Goal: Information Seeking & Learning: Find specific fact

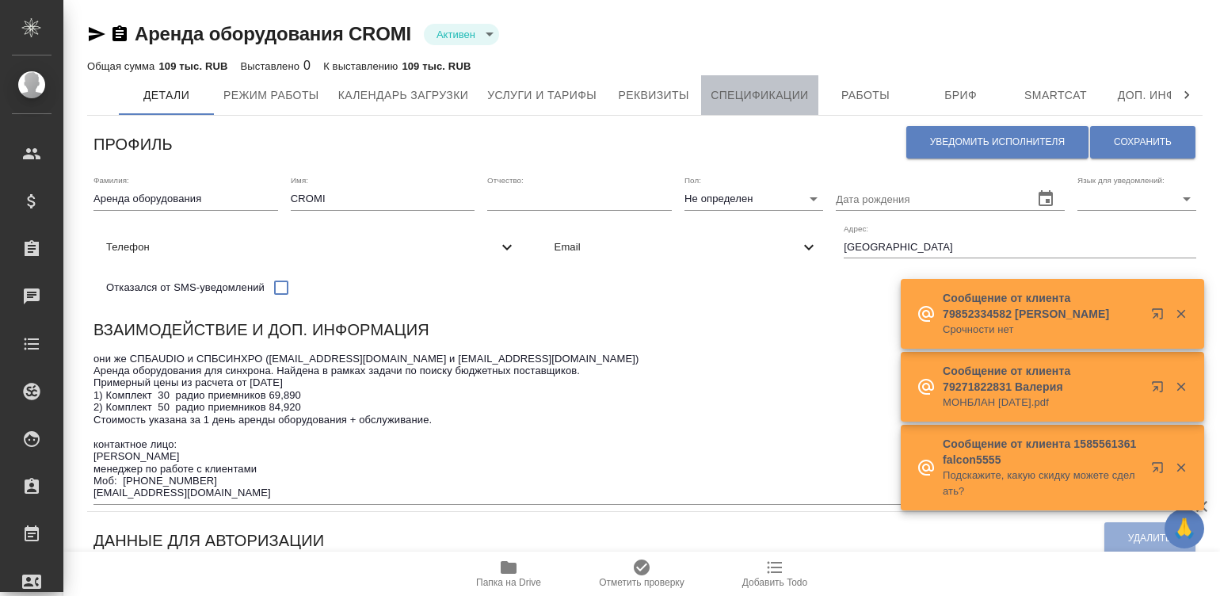
click at [750, 105] on button "Спецификации" at bounding box center [759, 95] width 116 height 40
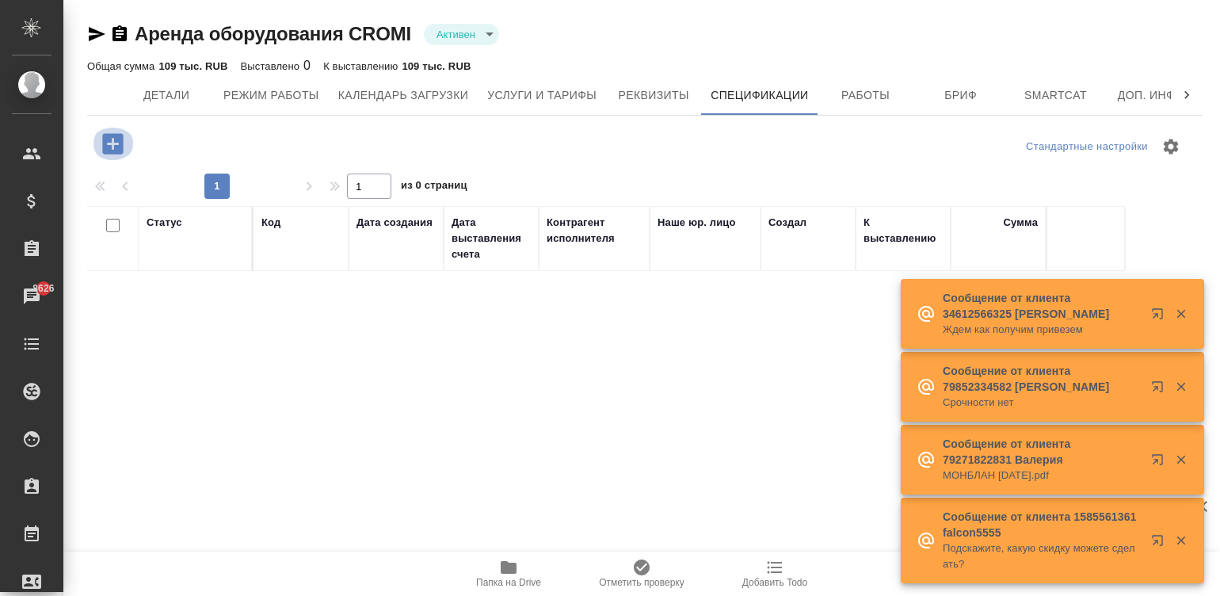
click at [109, 137] on icon "button" at bounding box center [112, 143] width 21 height 21
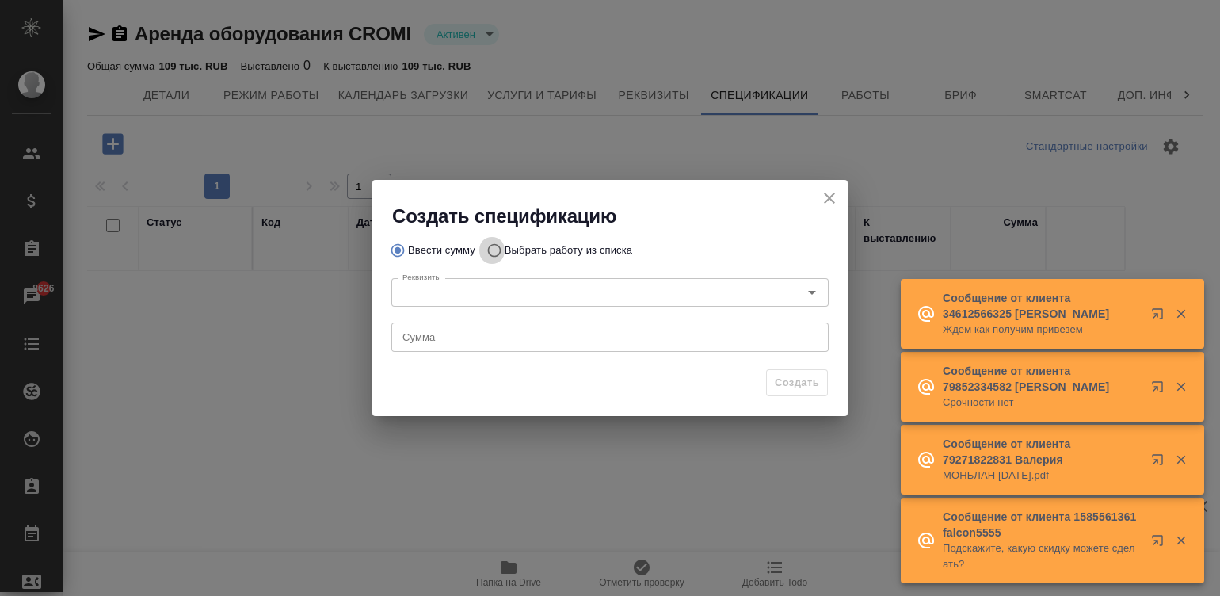
click at [489, 246] on input "Выбрать работу из списка" at bounding box center [491, 250] width 25 height 30
radio input "true"
radio input "false"
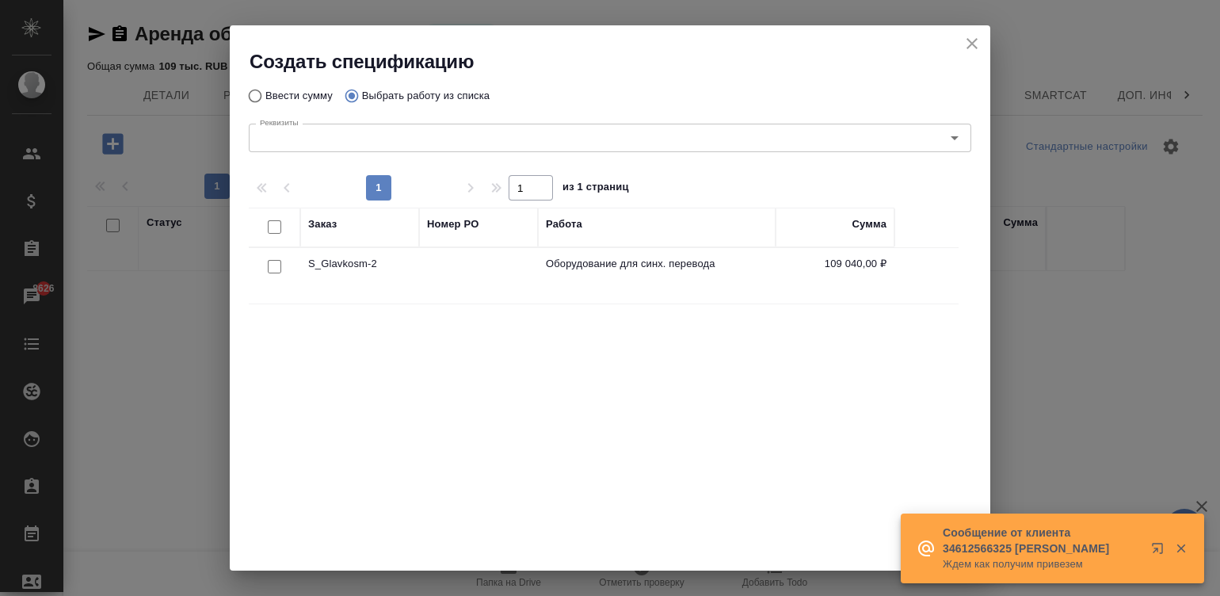
click at [269, 265] on input "checkbox" at bounding box center [274, 266] width 13 height 13
checkbox input "true"
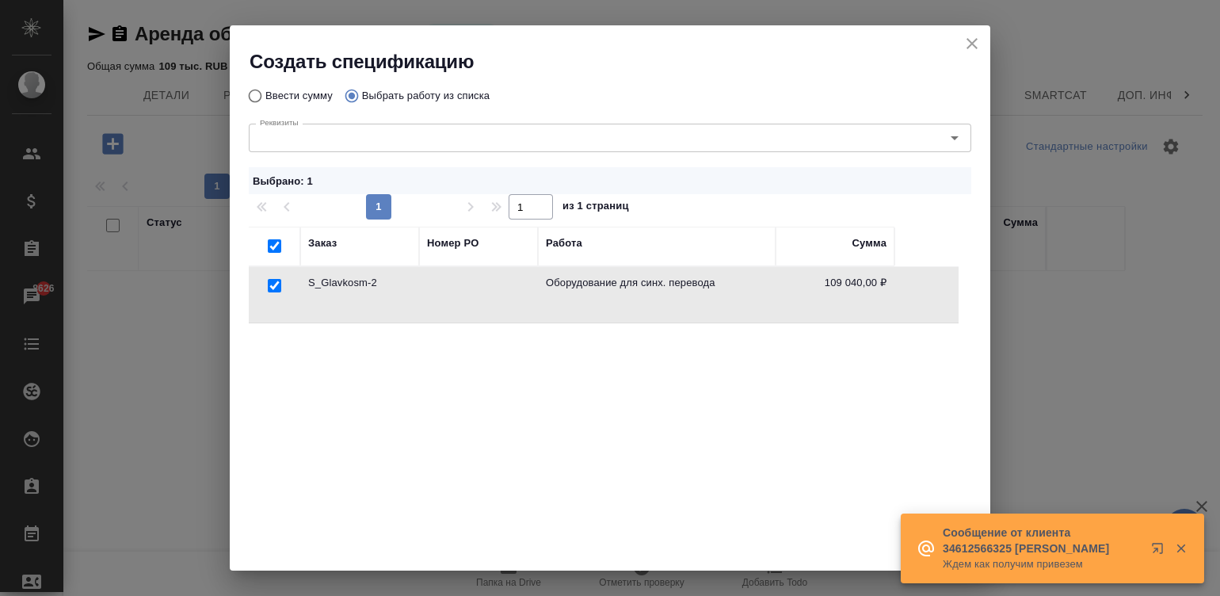
click at [1178, 554] on icon "button" at bounding box center [1181, 548] width 14 height 14
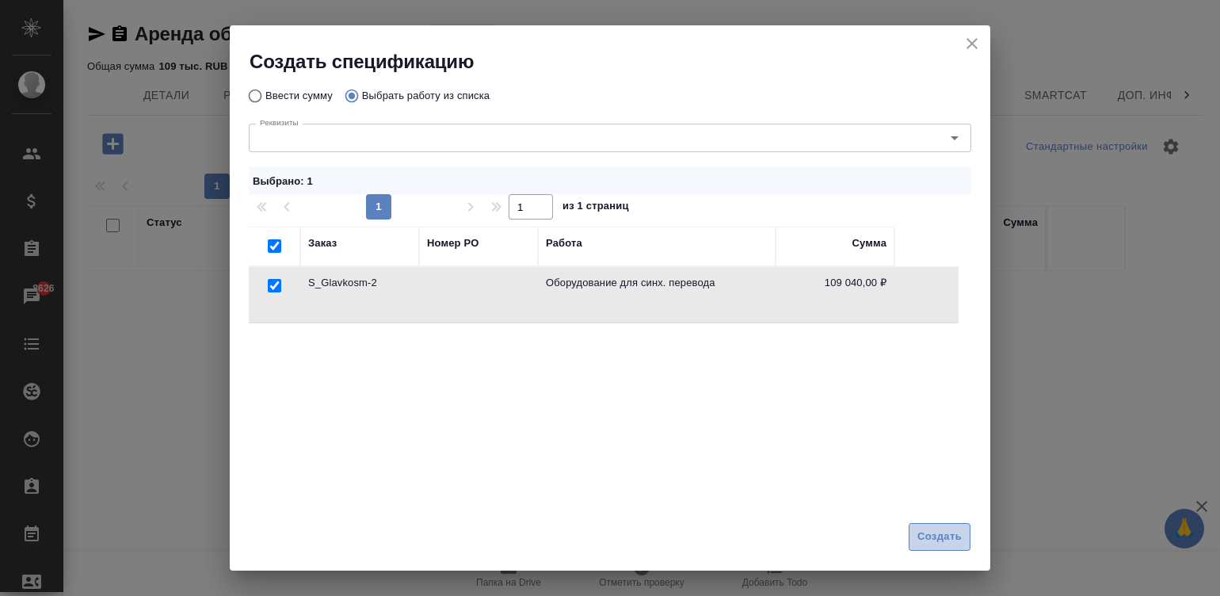
click at [934, 539] on span "Создать" at bounding box center [940, 537] width 44 height 18
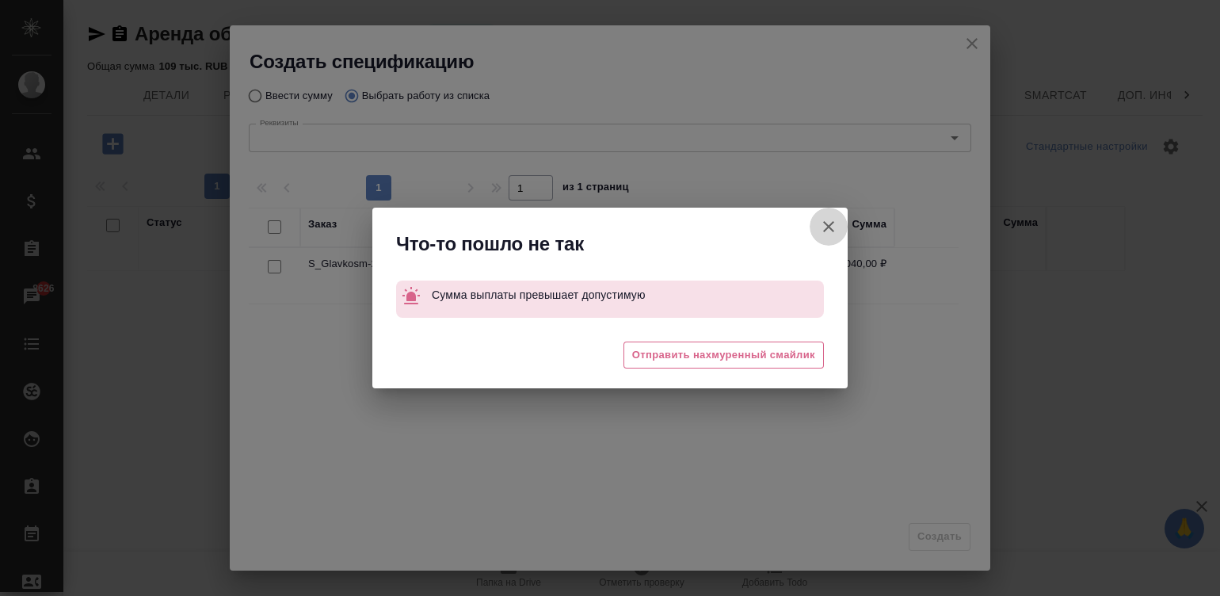
click at [824, 222] on icon "button" at bounding box center [828, 226] width 11 height 11
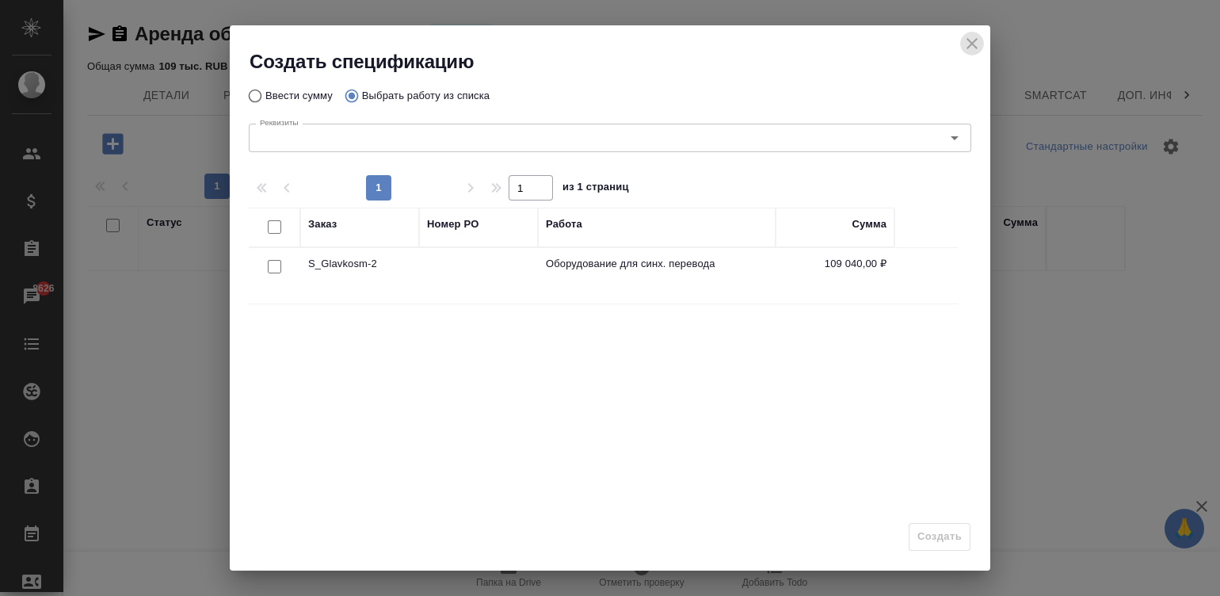
click at [973, 36] on icon "close" at bounding box center [972, 43] width 19 height 19
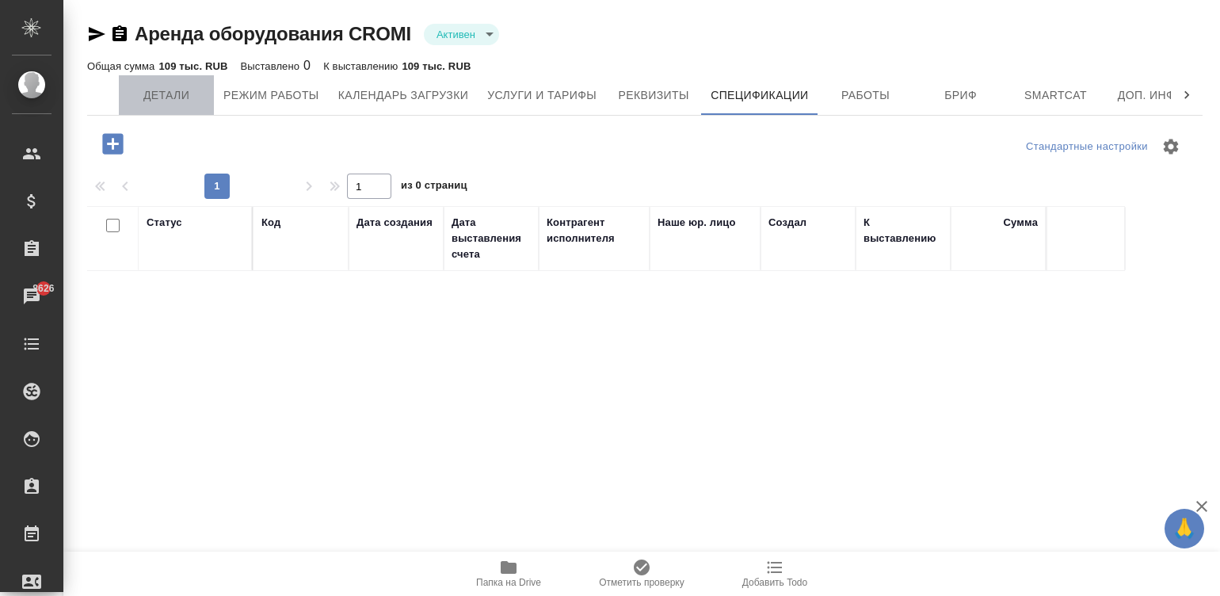
click at [176, 94] on span "Детали" at bounding box center [166, 96] width 76 height 20
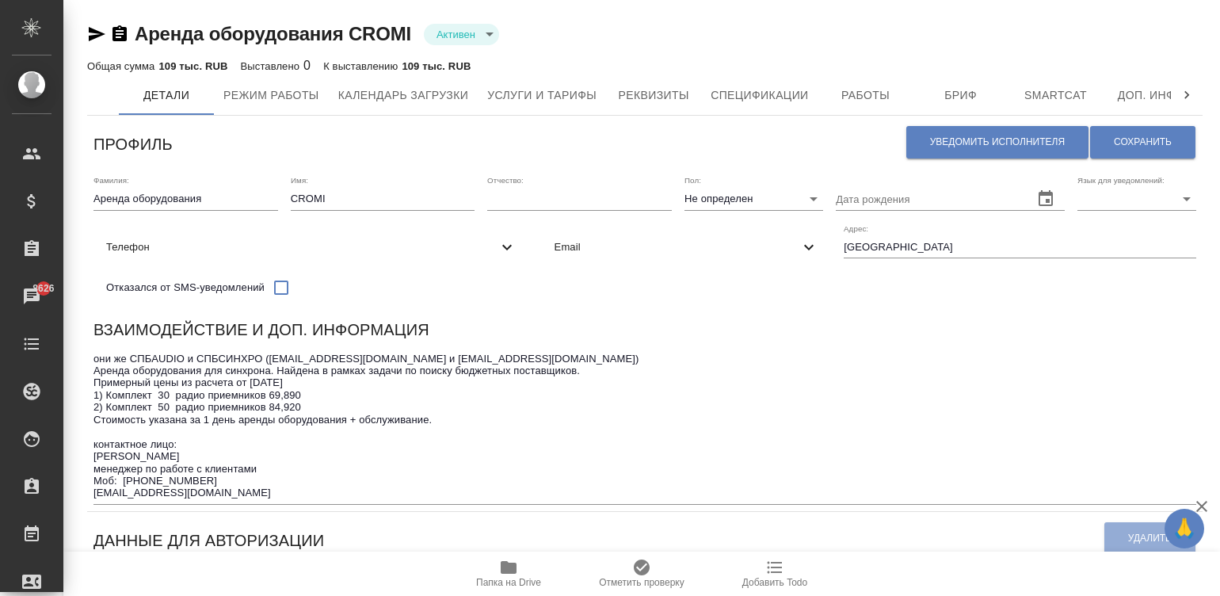
click at [696, 361] on div "они же СПБAUDIO и СПБСИНХРО (info@spbsinhro.ru и info@spbaudio.ru) Аренда обору…" at bounding box center [645, 426] width 1103 height 157
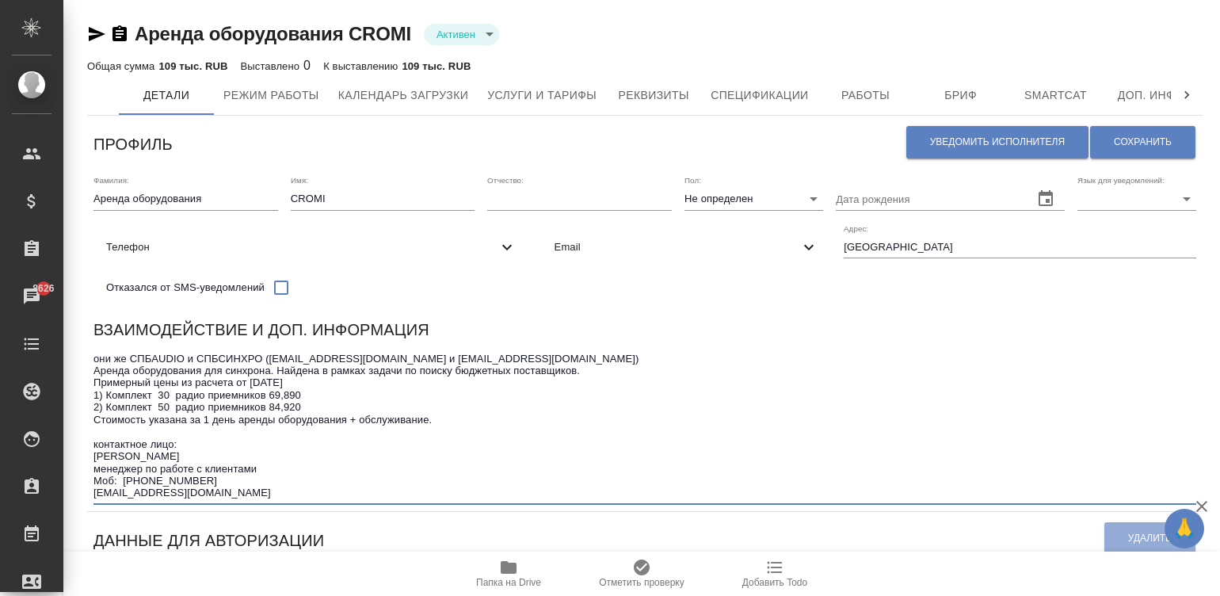
click at [765, 388] on textarea "они же СПБAUDIO и СПБСИНХРО (info@spbsinhro.ru и info@spbaudio.ru) Аренда обору…" at bounding box center [645, 426] width 1103 height 147
click at [922, 373] on textarea "они же СПБAUDIO и СПБСИНХРО (info@spbsinhro.ru и info@spbaudio.ru) Аренда обору…" at bounding box center [645, 426] width 1103 height 147
click at [723, 29] on div "Аренда оборудования CROMI Активен active" at bounding box center [645, 33] width 1116 height 25
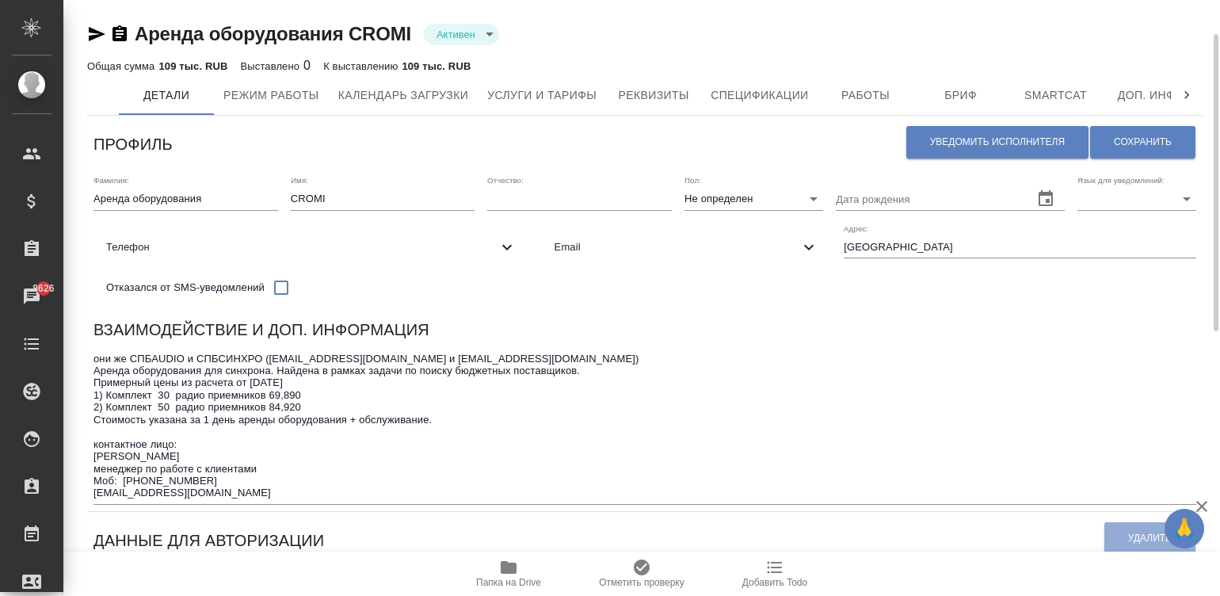
scroll to position [23, 0]
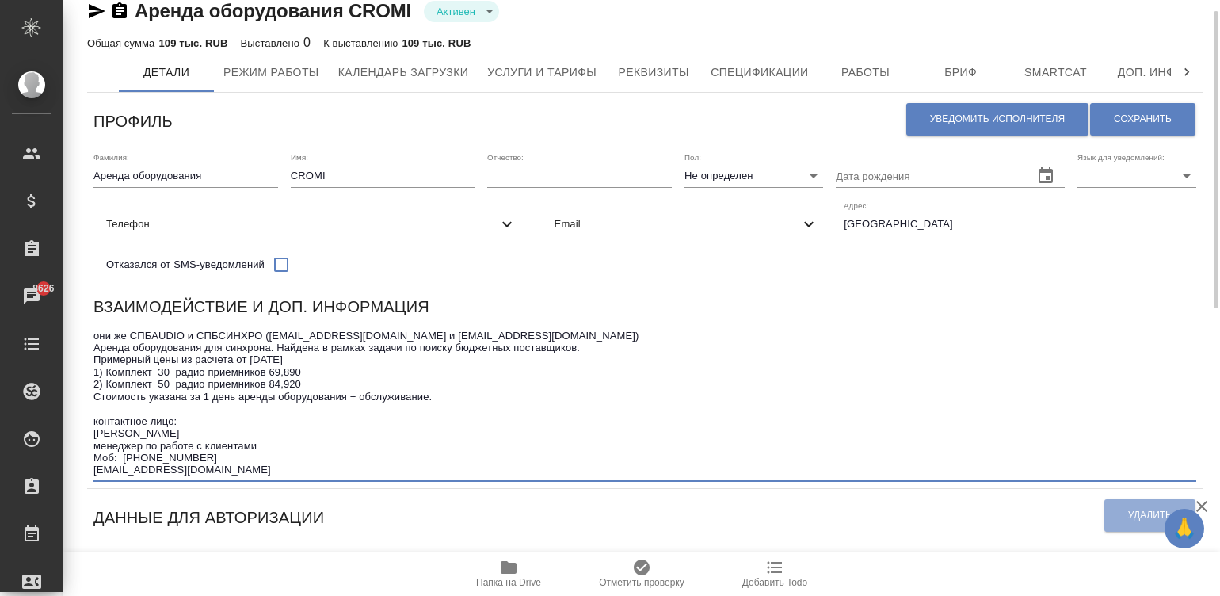
click at [676, 346] on textarea "они же СПБAUDIO и СПБСИНХРО (info@spbsinhro.ru и info@spbaudio.ru) Аренда обору…" at bounding box center [645, 403] width 1103 height 147
click at [520, 242] on div "Фамилия: Аренда оборудования Имя: CROMI Отчество: Пол: Не определен none Дата р…" at bounding box center [645, 216] width 1116 height 141
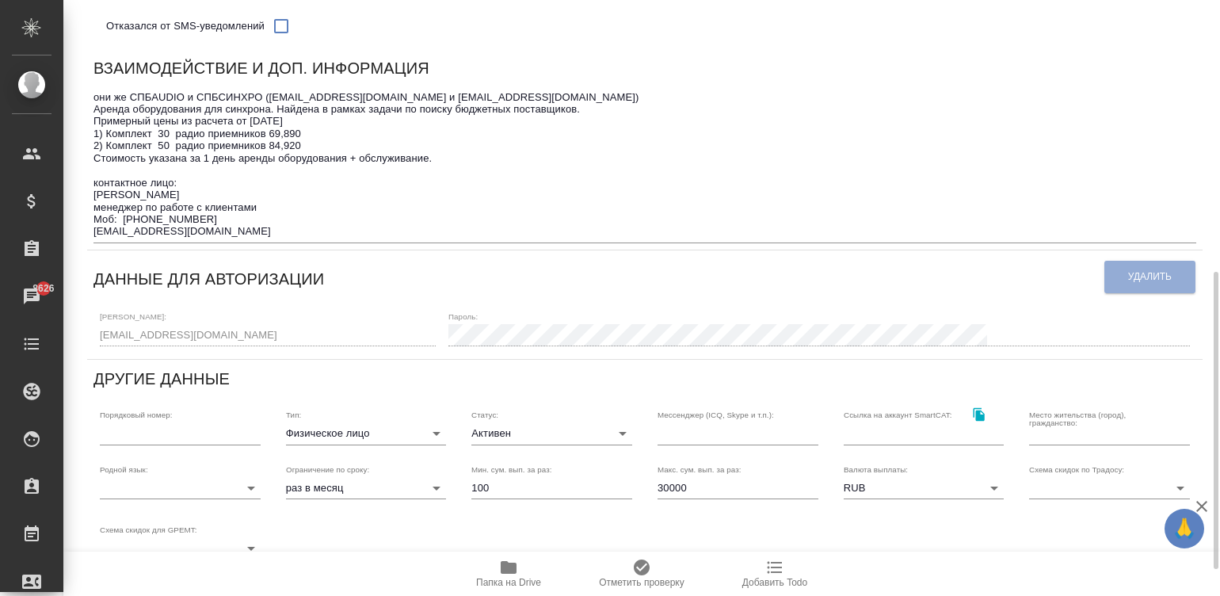
scroll to position [428, 0]
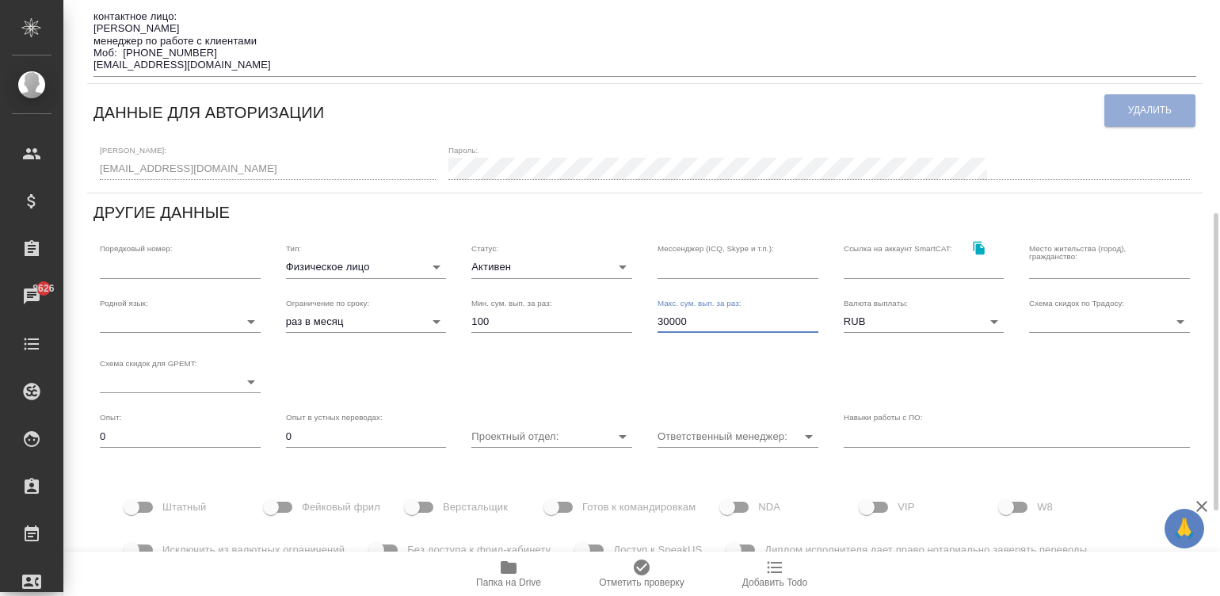
click at [708, 331] on input "30000" at bounding box center [738, 322] width 161 height 22
type input "200000"
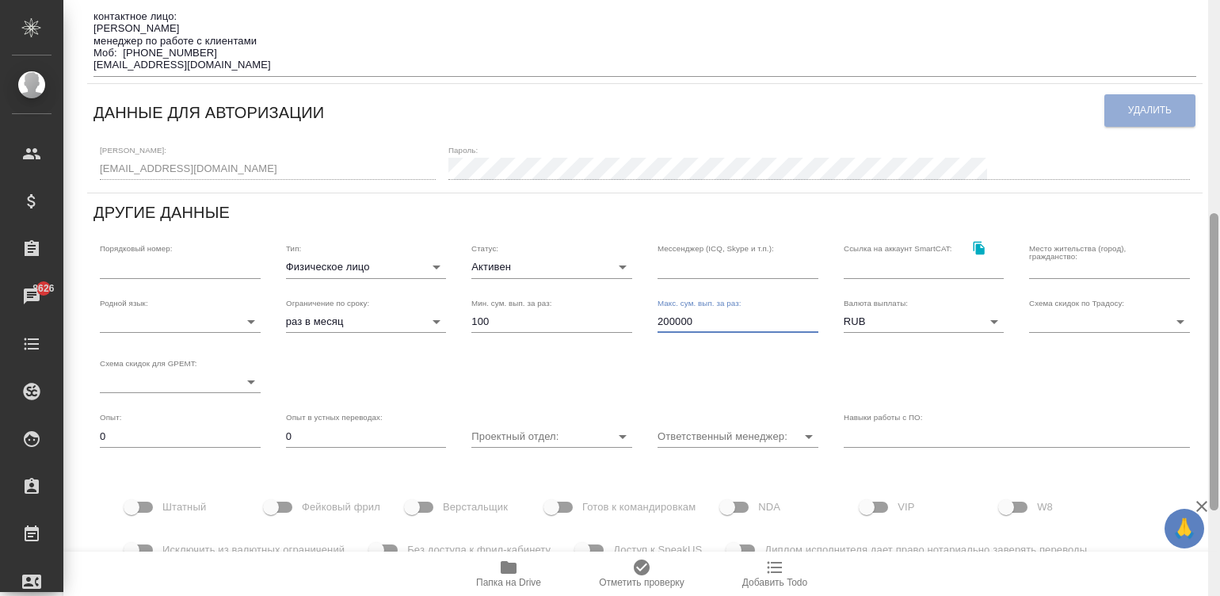
scroll to position [0, 0]
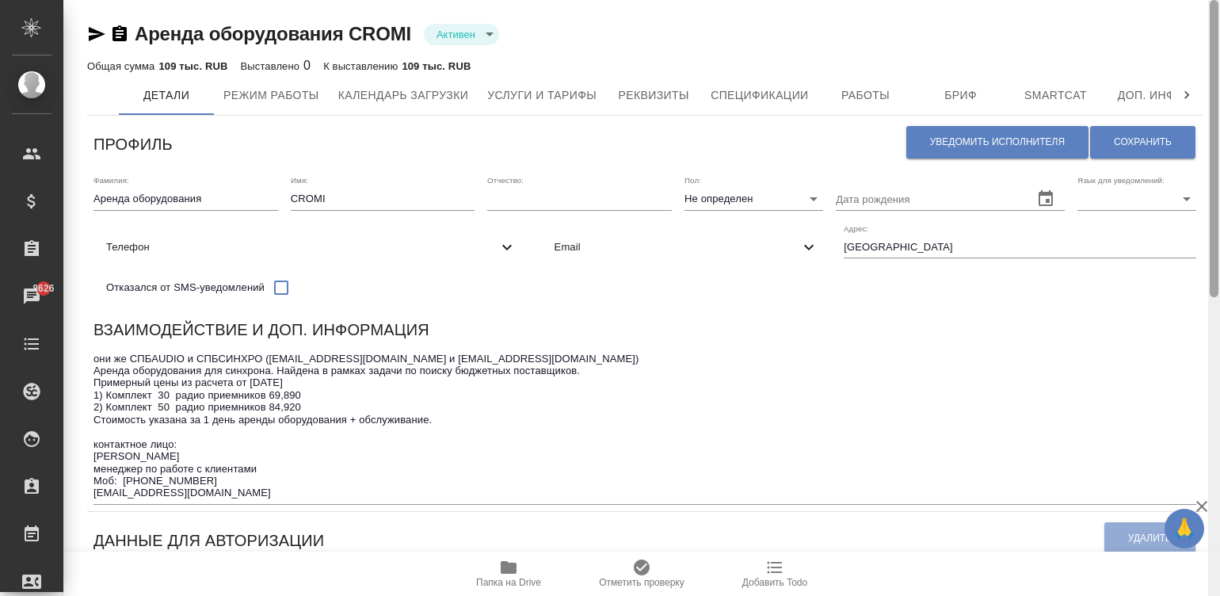
click at [1209, 43] on div at bounding box center [1215, 298] width 12 height 597
click at [1118, 134] on button "Сохранить" at bounding box center [1142, 142] width 105 height 32
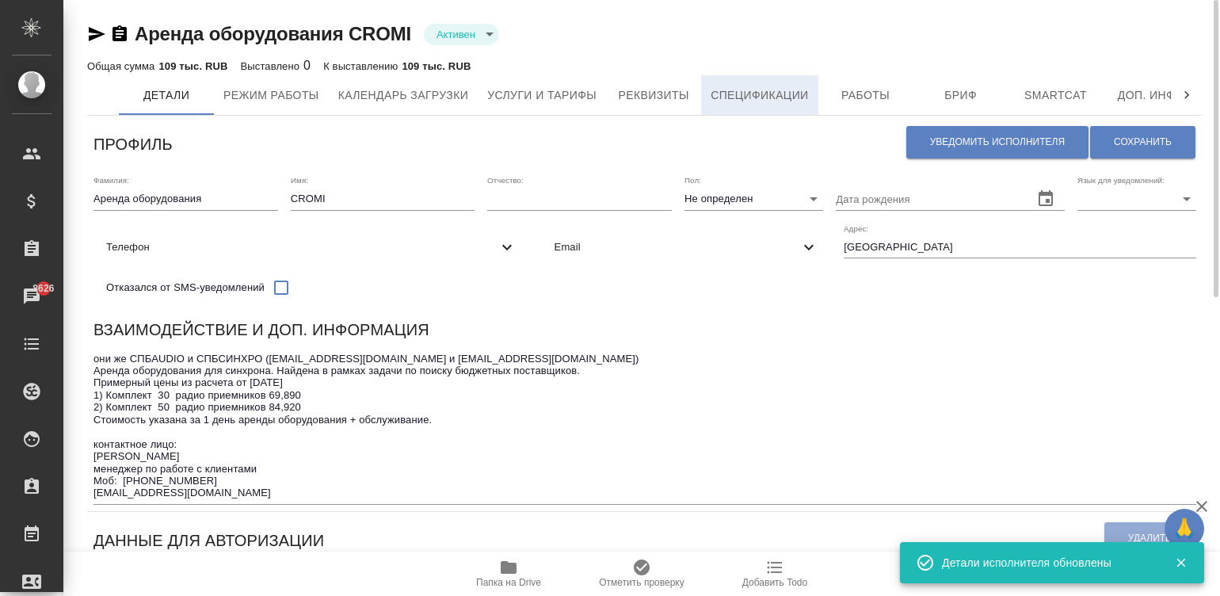
click at [735, 91] on span "Спецификации" at bounding box center [759, 96] width 97 height 20
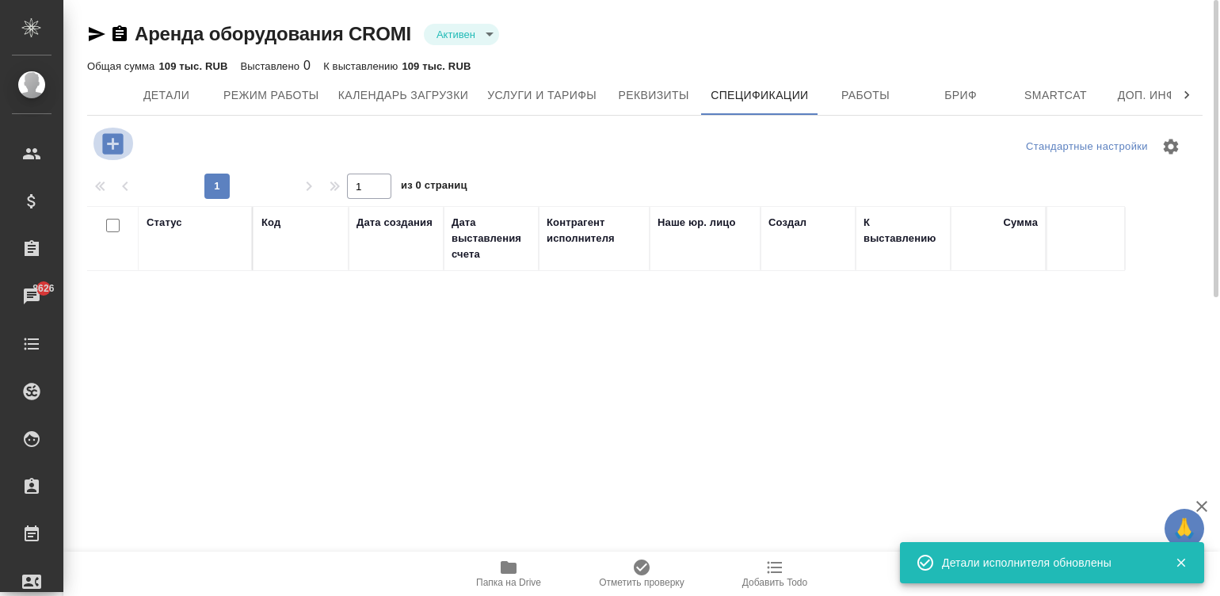
click at [109, 138] on icon "button" at bounding box center [112, 143] width 21 height 21
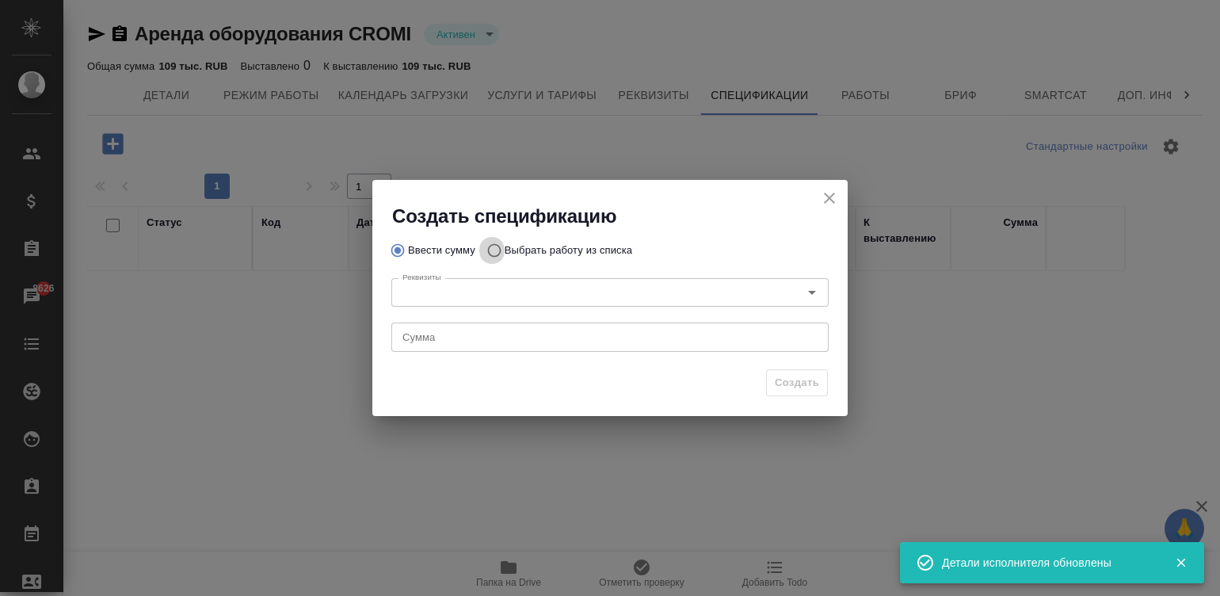
click at [491, 242] on input "Выбрать работу из списка" at bounding box center [491, 250] width 25 height 30
radio input "true"
radio input "false"
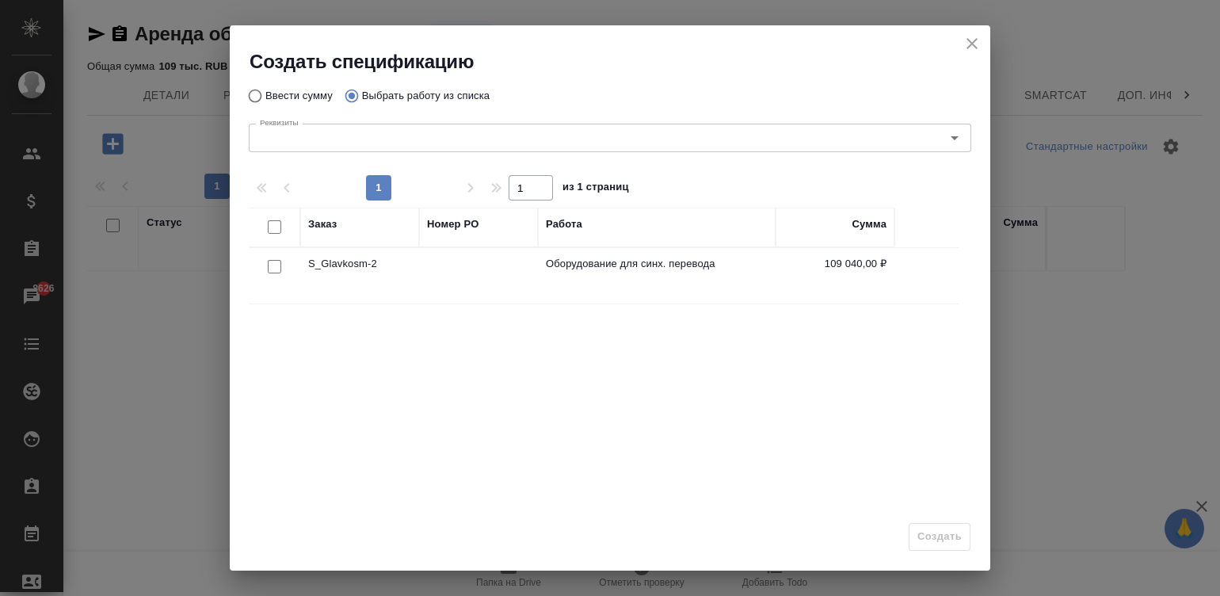
click at [271, 261] on input "checkbox" at bounding box center [274, 266] width 13 height 13
checkbox input "true"
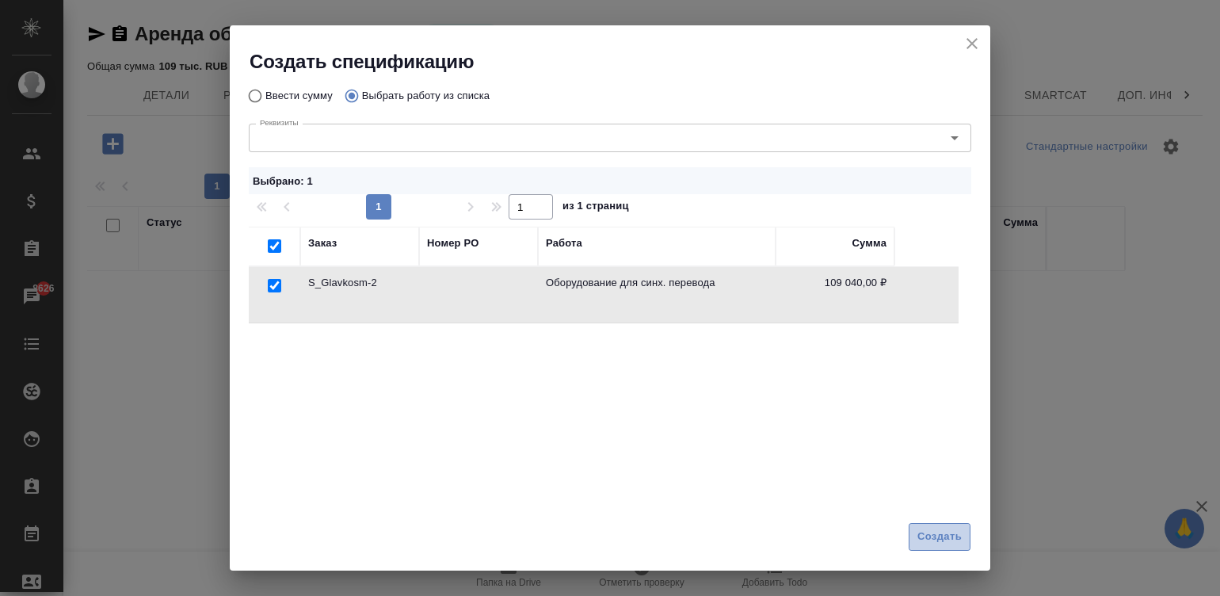
click at [950, 538] on span "Создать" at bounding box center [940, 537] width 44 height 18
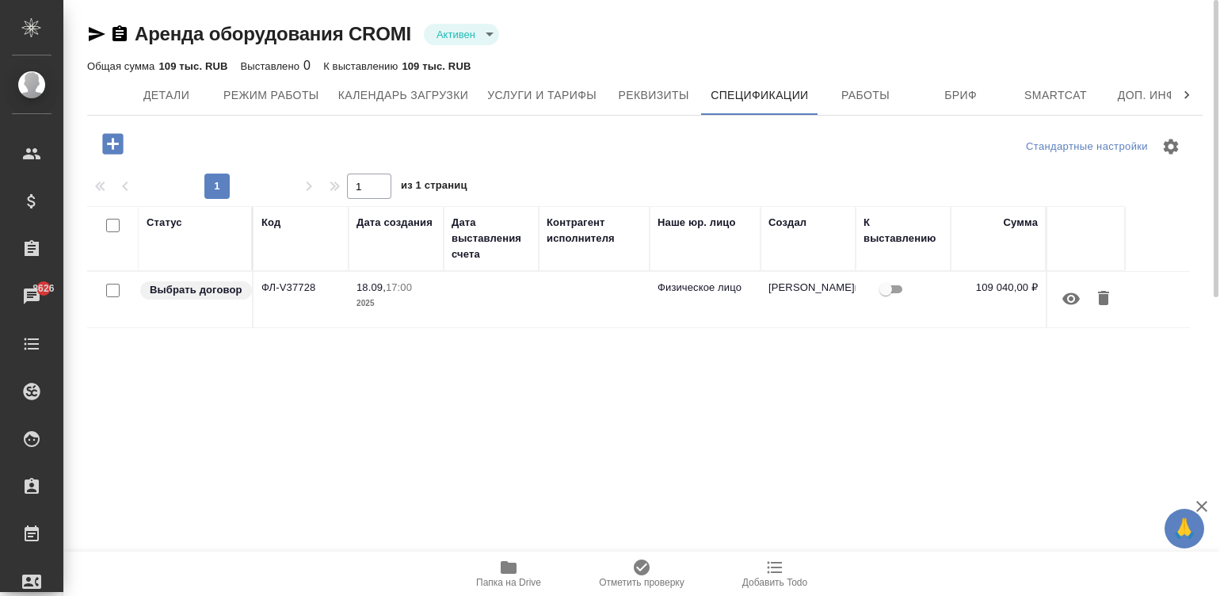
click at [582, 296] on td at bounding box center [594, 299] width 111 height 55
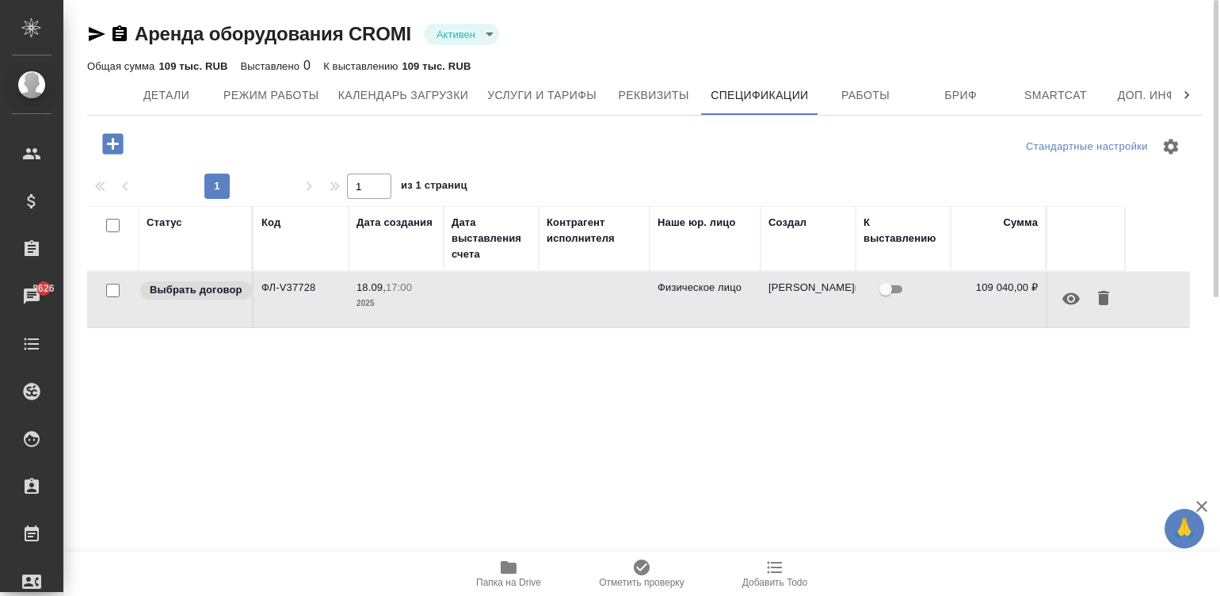
click at [582, 296] on td at bounding box center [594, 299] width 111 height 55
click at [119, 28] on icon "button" at bounding box center [119, 34] width 19 height 19
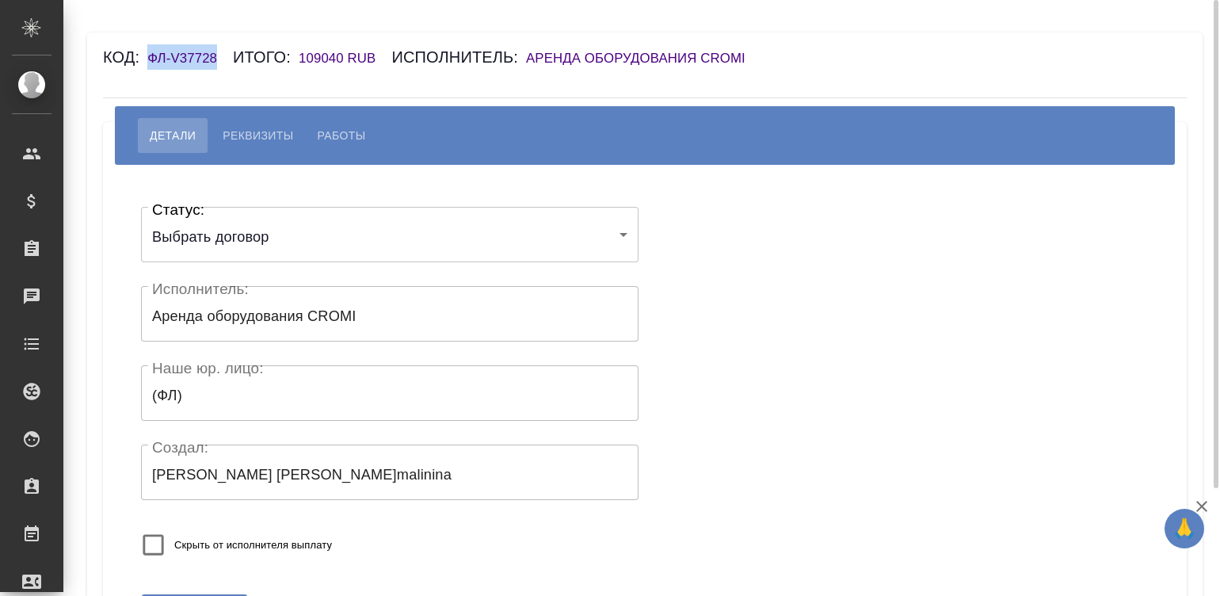
drag, startPoint x: 227, startPoint y: 59, endPoint x: 149, endPoint y: 55, distance: 77.8
click at [149, 55] on h6 "ФЛ-V37728" at bounding box center [190, 58] width 86 height 15
copy h6 "ФЛ-V37728"
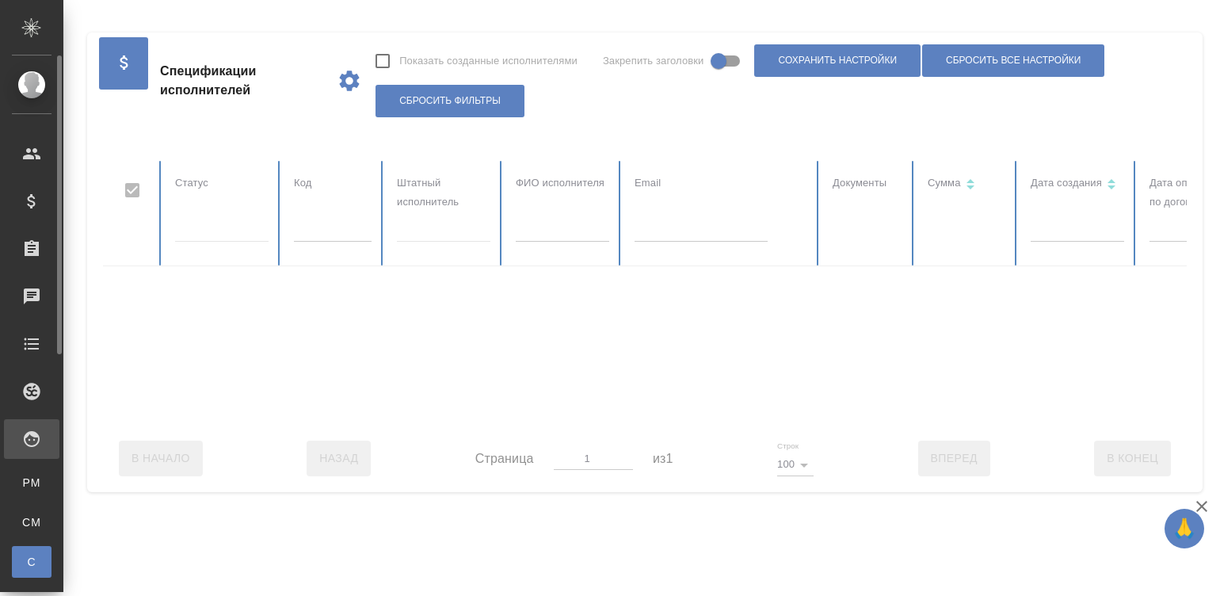
click at [32, 556] on span "С" at bounding box center [32, 562] width 24 height 16
click at [332, 236] on input "text" at bounding box center [333, 231] width 78 height 22
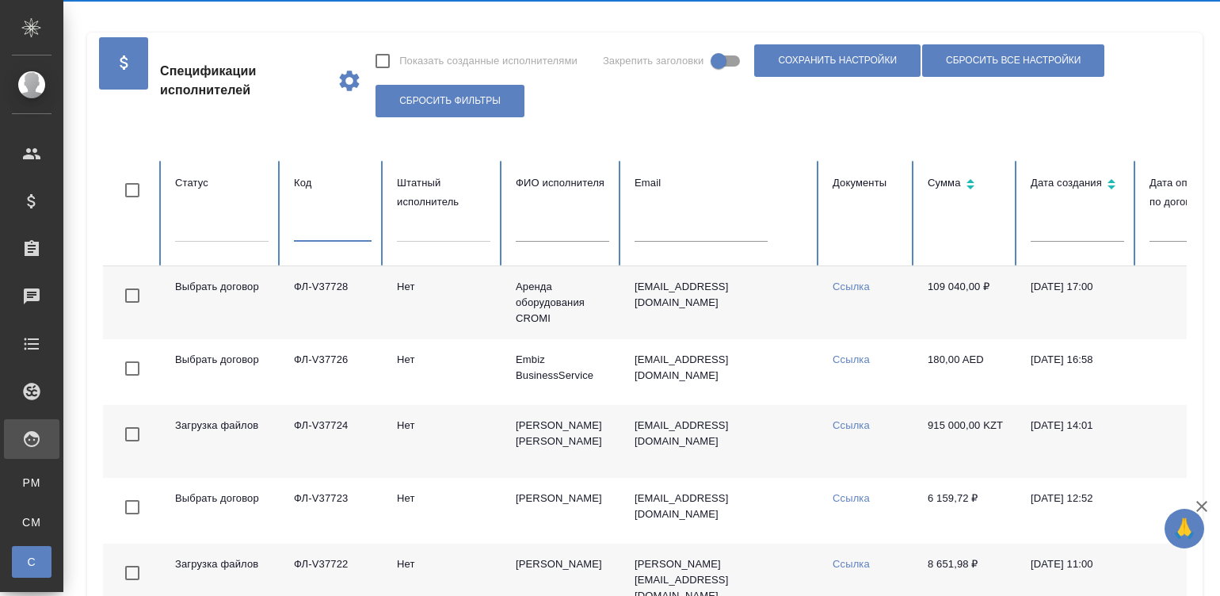
checkbox input "false"
paste input "ФЛ-V37540"
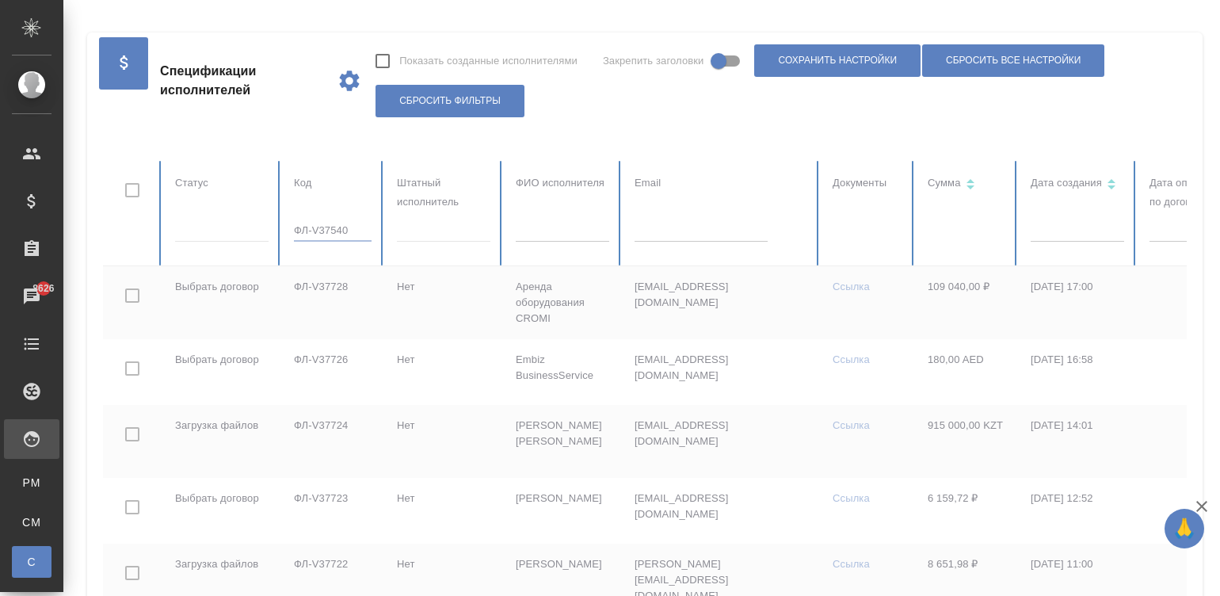
type input "ФЛ-V37540"
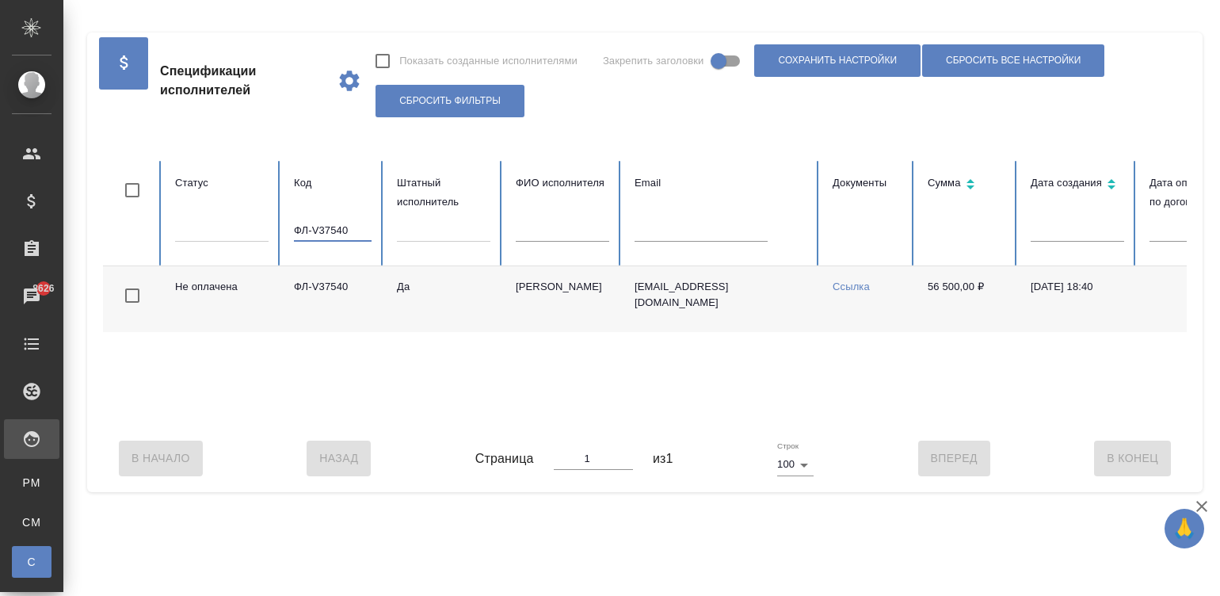
scroll to position [0, 613]
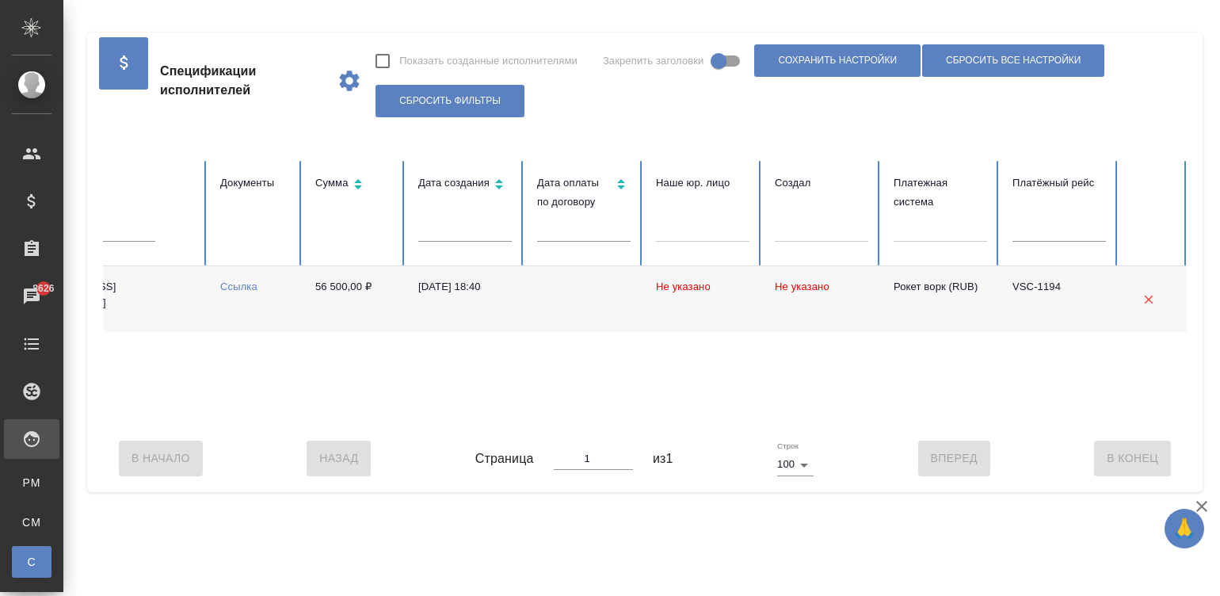
click at [292, 289] on td "Ссылка" at bounding box center [255, 299] width 95 height 66
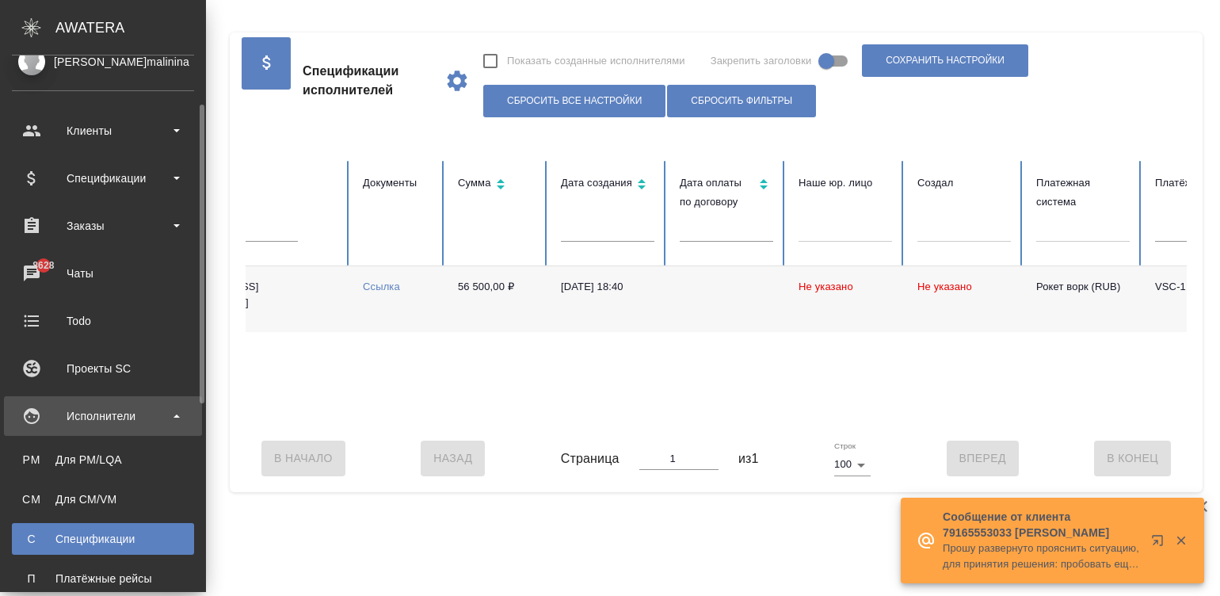
scroll to position [71, 0]
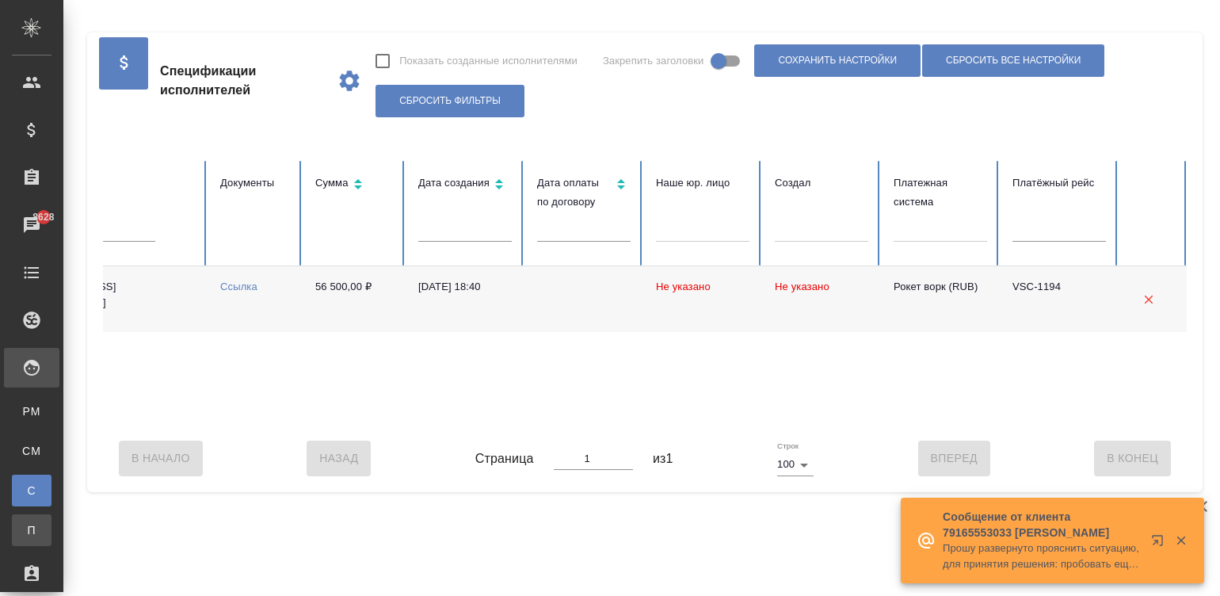
click at [24, 528] on div "Платёжные рейсы" at bounding box center [12, 530] width 24 height 16
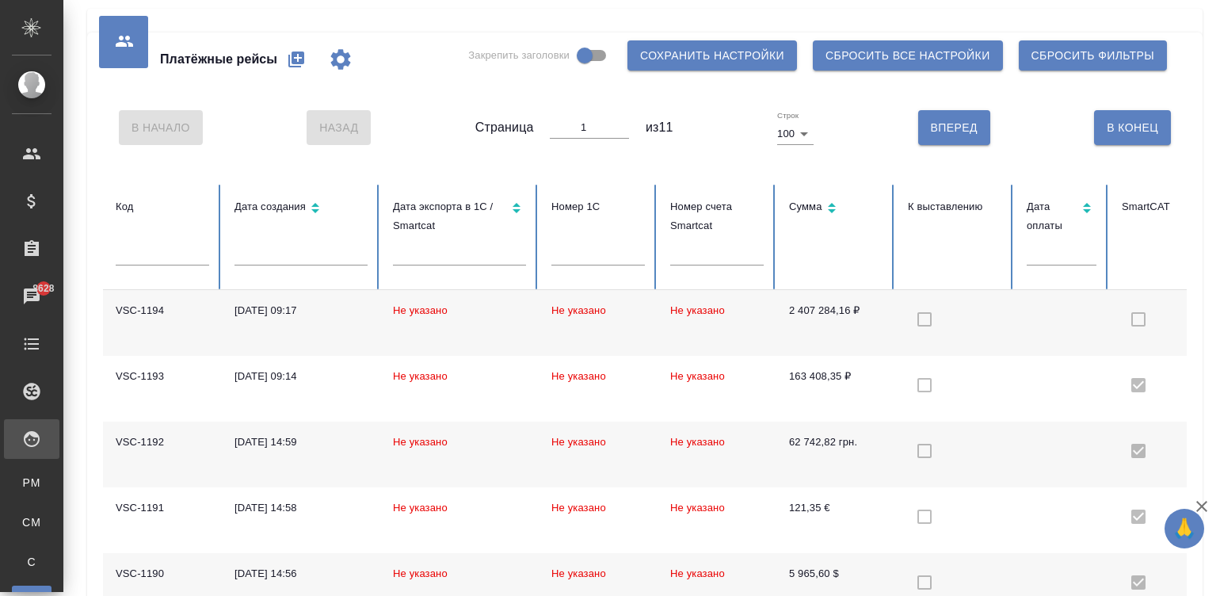
click at [756, 327] on td "Не указано" at bounding box center [717, 323] width 119 height 66
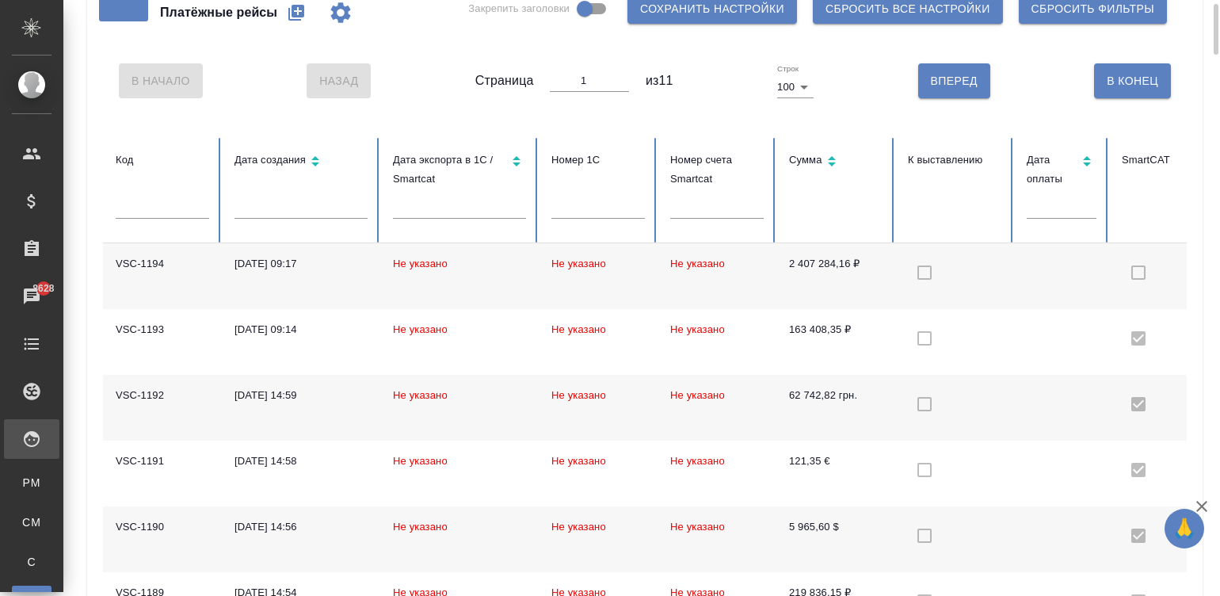
scroll to position [71, 0]
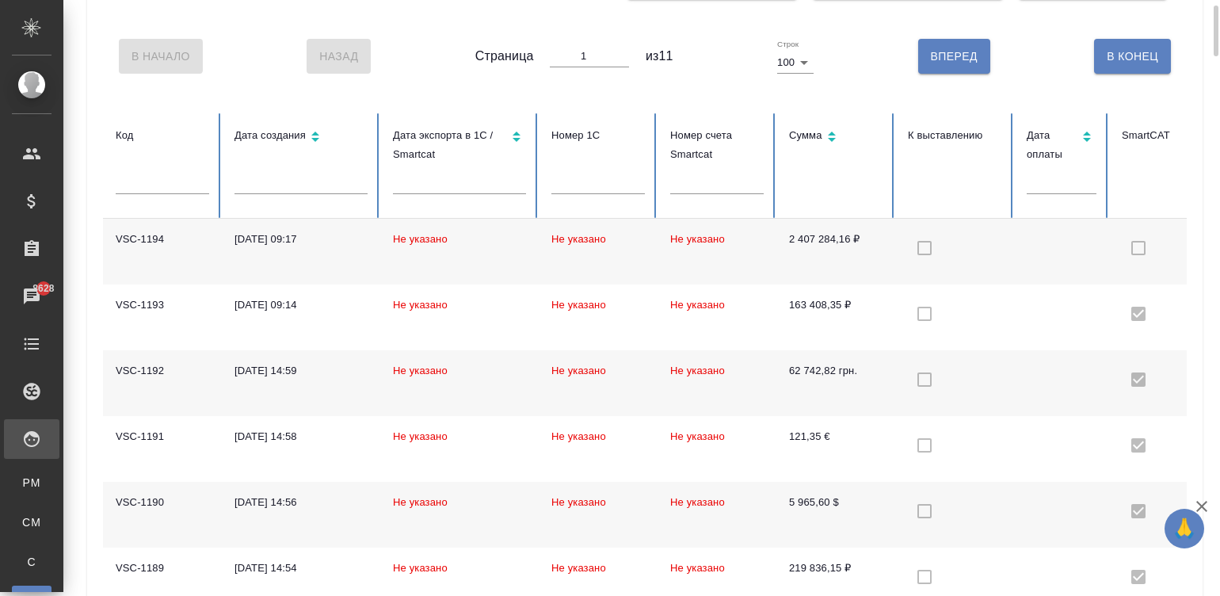
click at [820, 254] on td "2 407 284,16 ₽" at bounding box center [836, 252] width 119 height 66
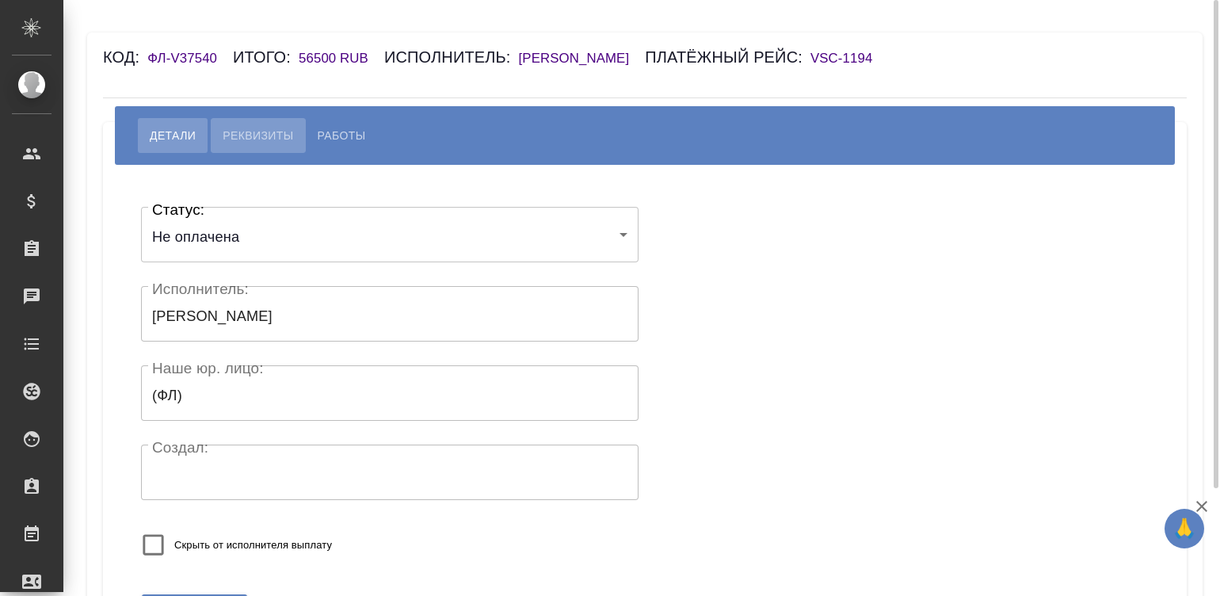
click at [277, 145] on span "Реквизиты" at bounding box center [258, 135] width 71 height 19
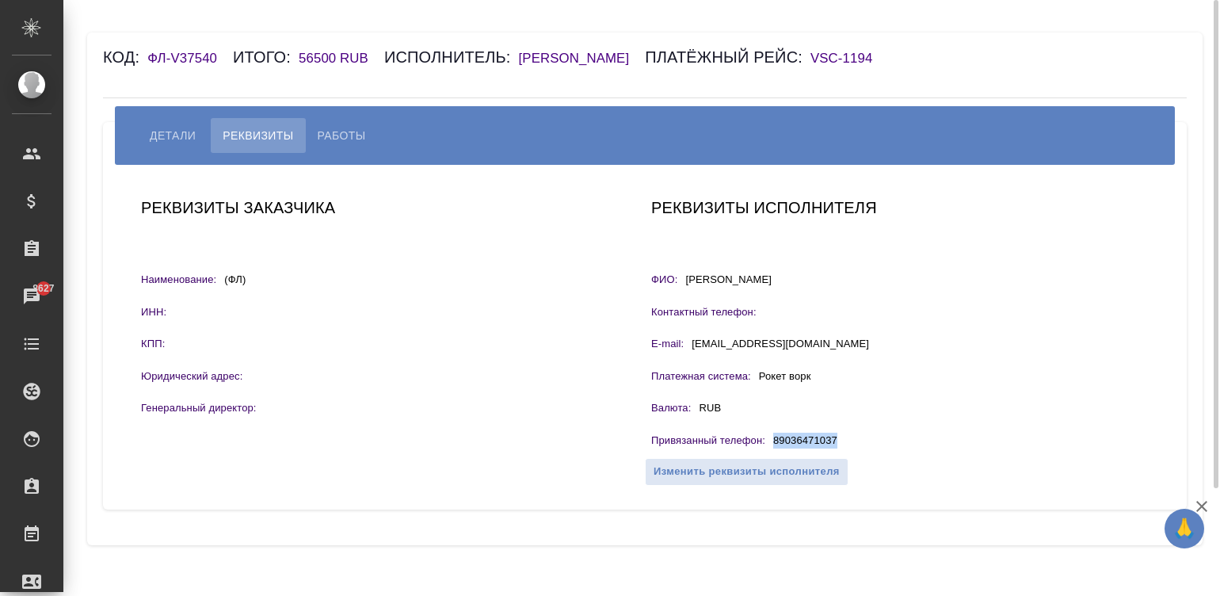
drag, startPoint x: 855, startPoint y: 464, endPoint x: 772, endPoint y: 461, distance: 83.2
click at [772, 453] on div "Привязанный телефон : [PHONE_NUMBER]" at bounding box center [900, 443] width 498 height 20
copy p "89036471037"
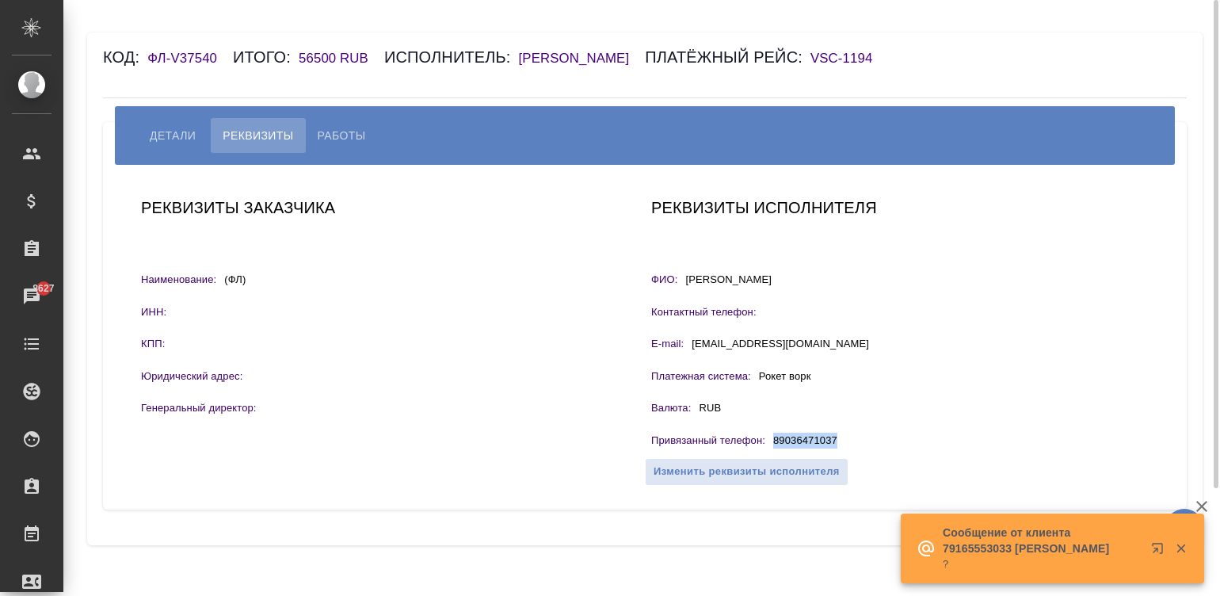
copy p "89036471037"
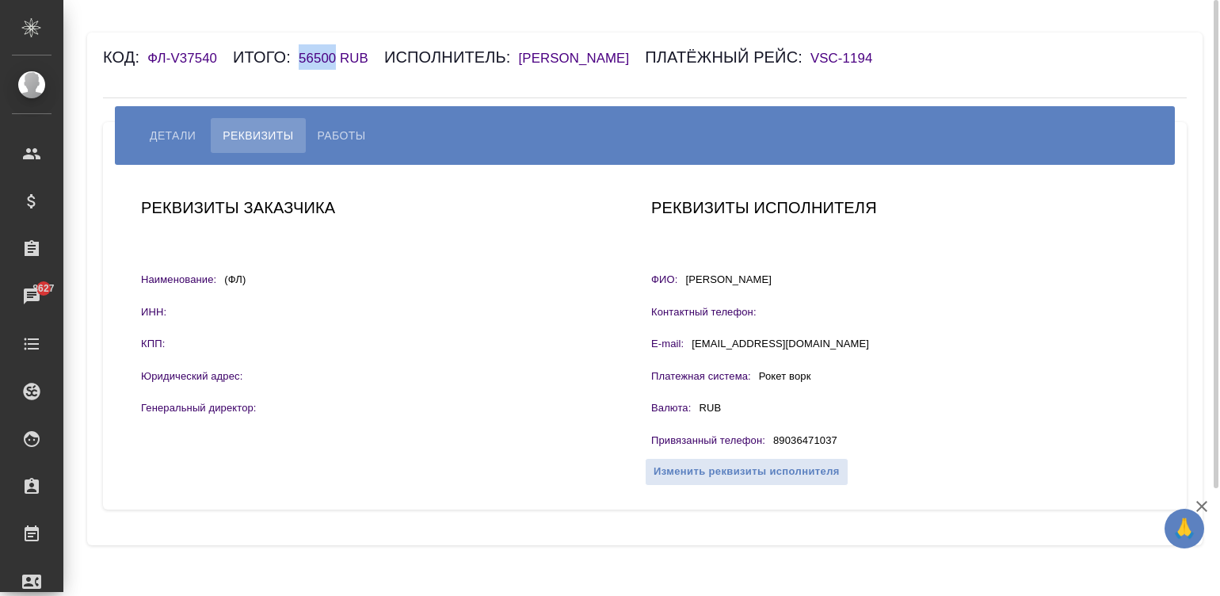
drag, startPoint x: 336, startPoint y: 55, endPoint x: 299, endPoint y: 55, distance: 37.2
click at [299, 55] on h6 "56500 RUB" at bounding box center [342, 58] width 86 height 15
copy h6 "56500"
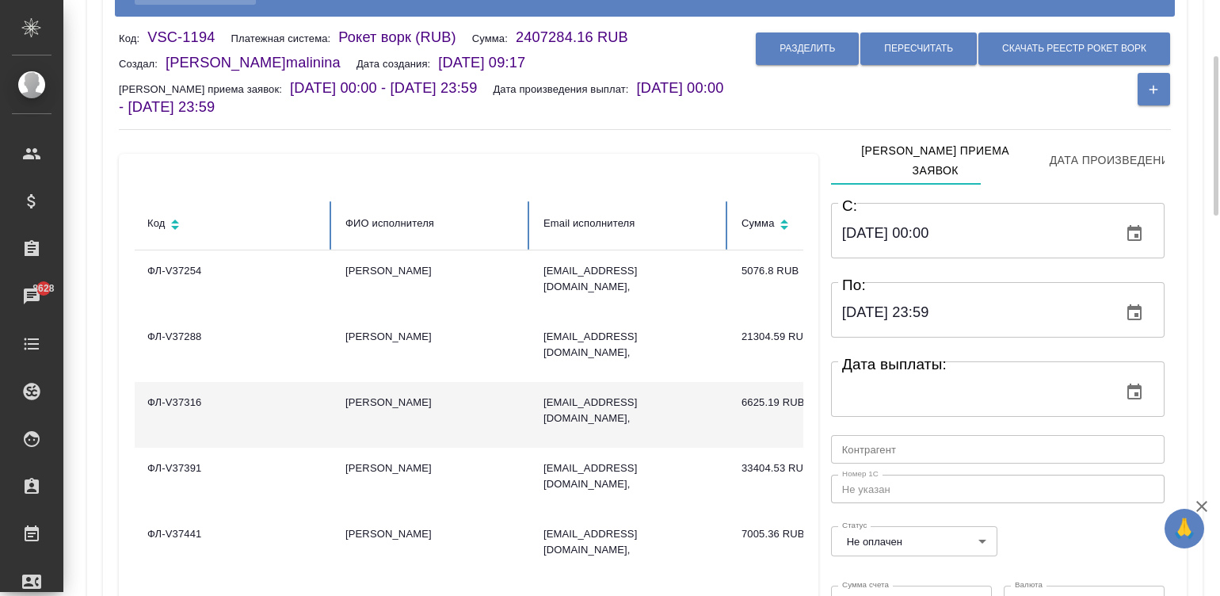
scroll to position [119, 0]
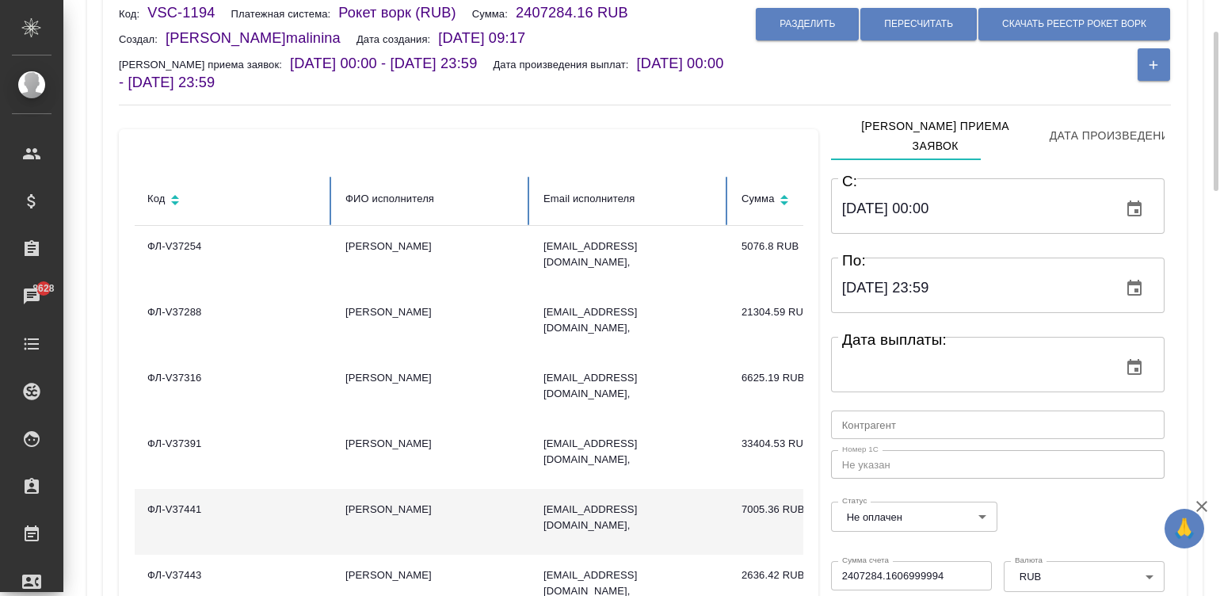
click at [391, 532] on td "[PERSON_NAME]" at bounding box center [432, 522] width 198 height 66
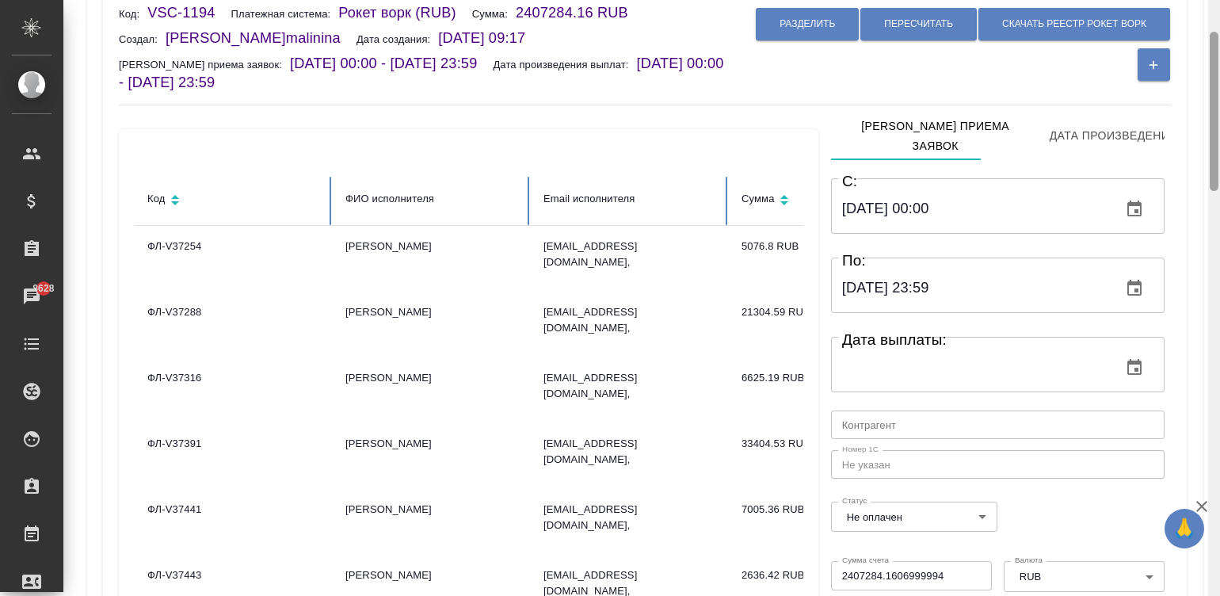
scroll to position [716, 0]
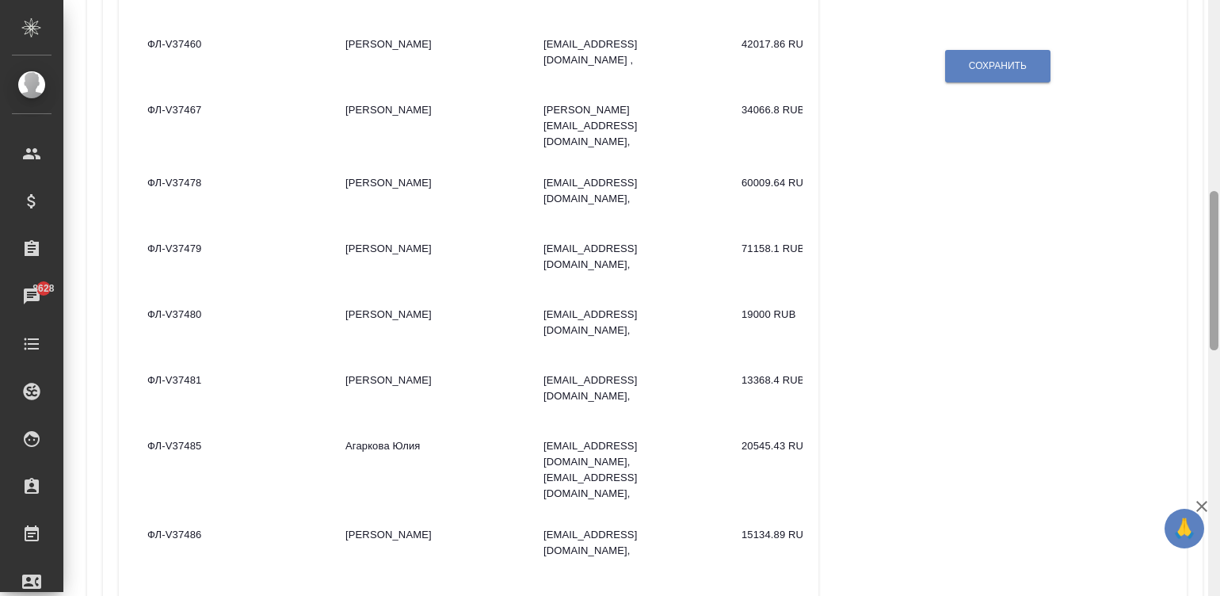
click at [1219, 72] on div at bounding box center [1215, 298] width 12 height 597
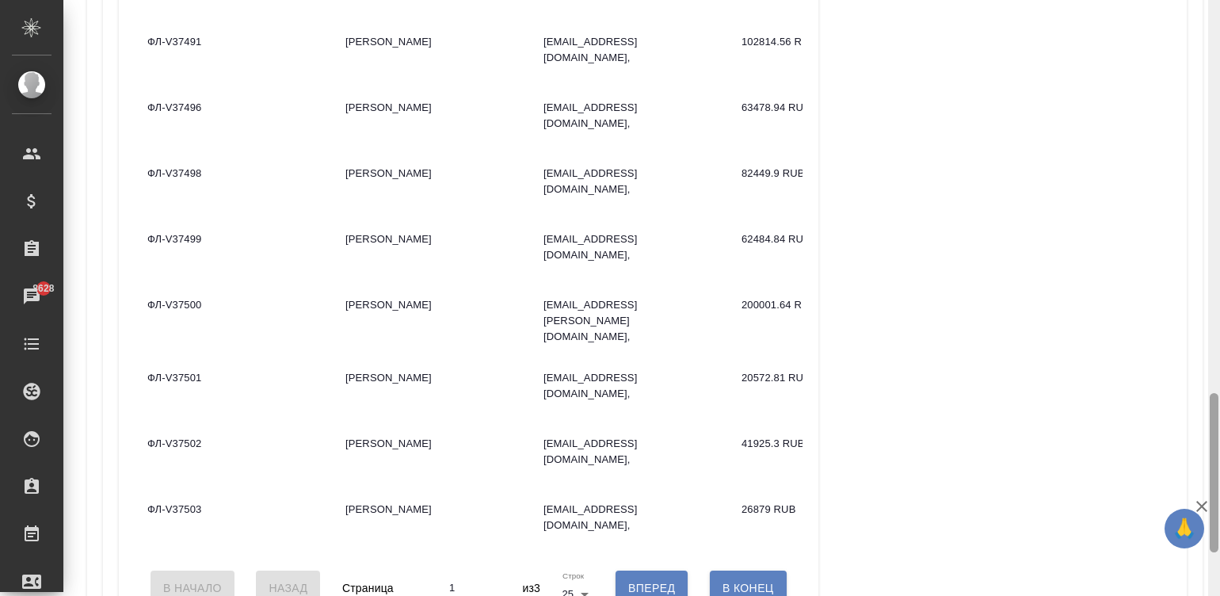
scroll to position [1531, 0]
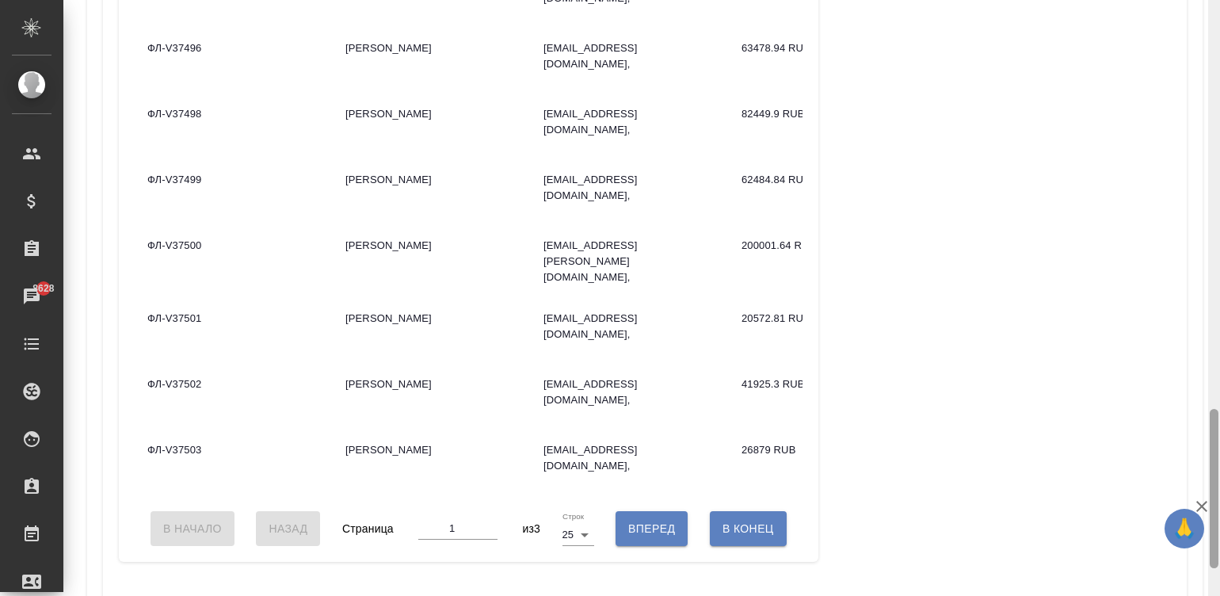
drag, startPoint x: 1215, startPoint y: 254, endPoint x: 1250, endPoint y: 472, distance: 220.7
click at [1220, 472] on html "🙏 .cls-1 fill:#fff; AWATERA Малинина Мария m.malinina Клиенты Спецификации Зака…" at bounding box center [610, 298] width 1220 height 596
click at [670, 519] on span "Вперед" at bounding box center [651, 529] width 47 height 20
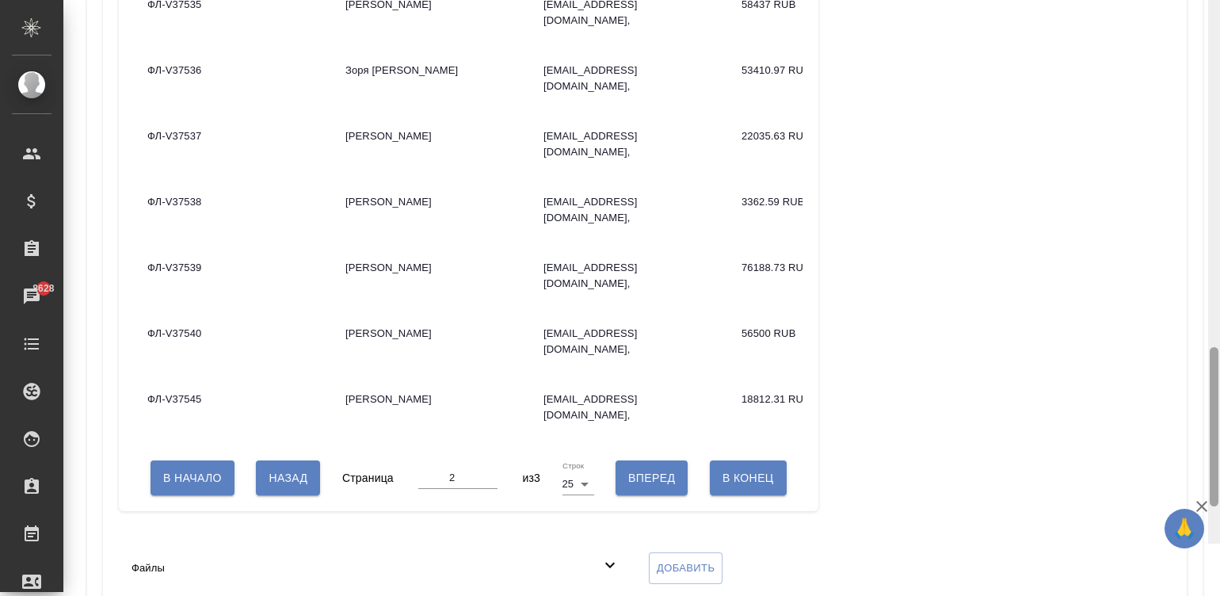
scroll to position [1575, 0]
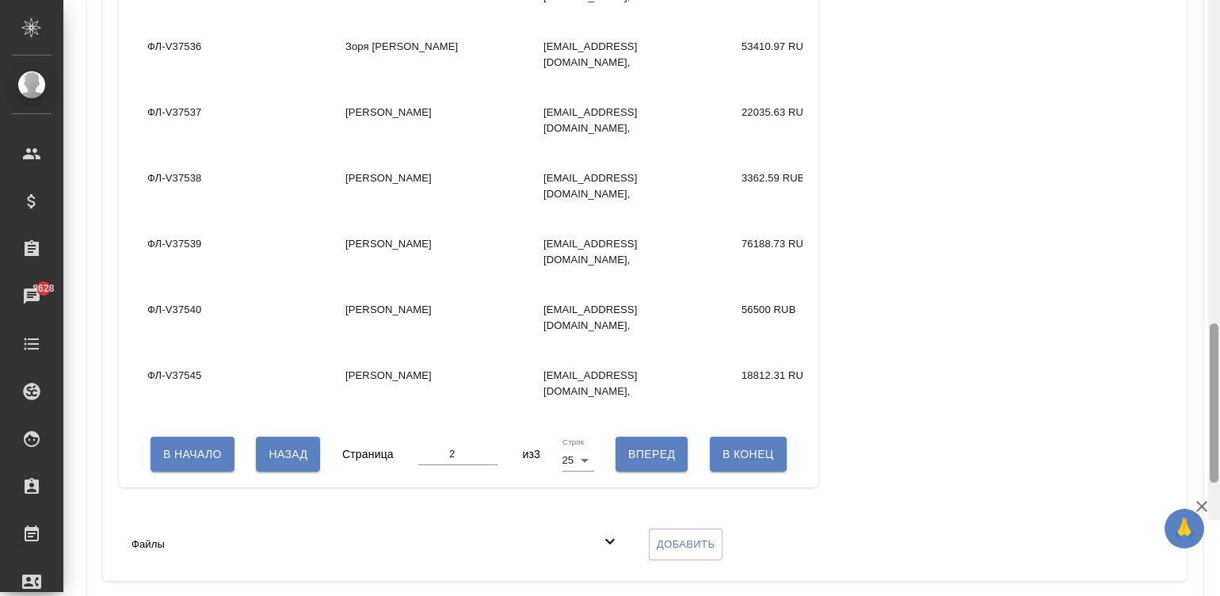
drag, startPoint x: 1216, startPoint y: 432, endPoint x: 1216, endPoint y: 444, distance: 11.9
click at [1216, 444] on div at bounding box center [1214, 402] width 9 height 159
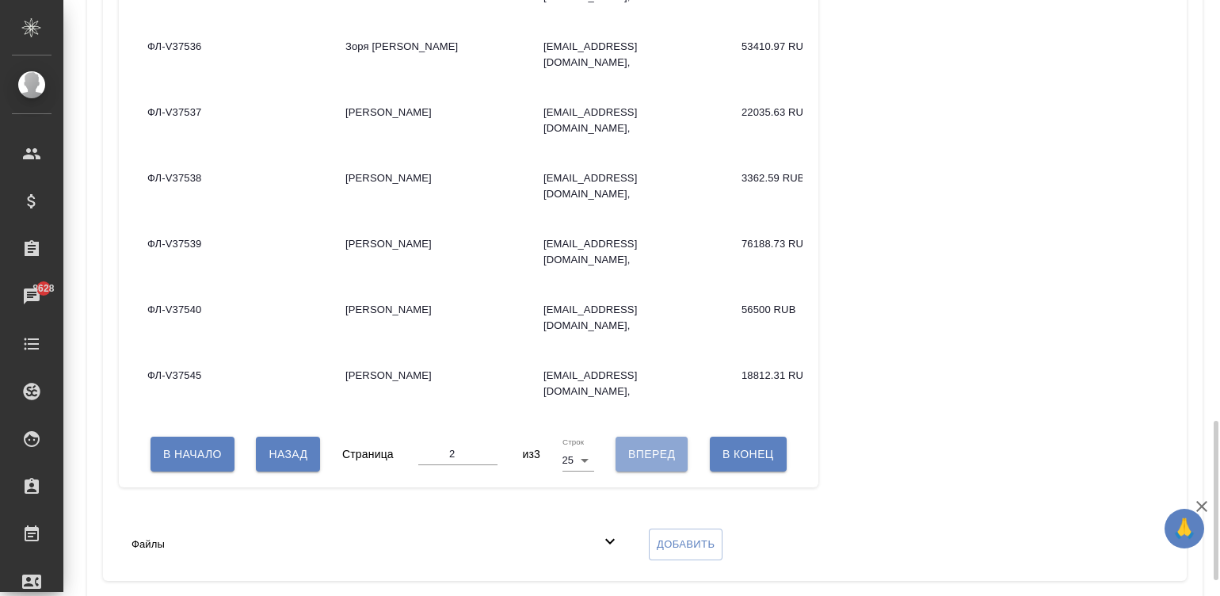
click at [662, 464] on span "Вперед" at bounding box center [651, 455] width 47 height 20
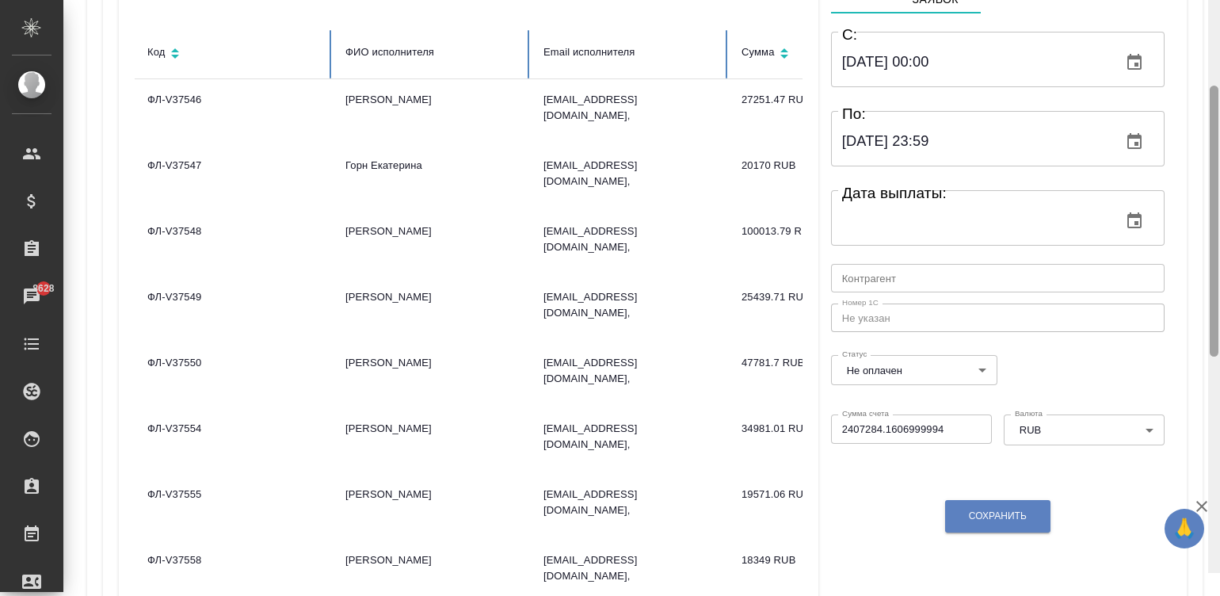
scroll to position [242, 0]
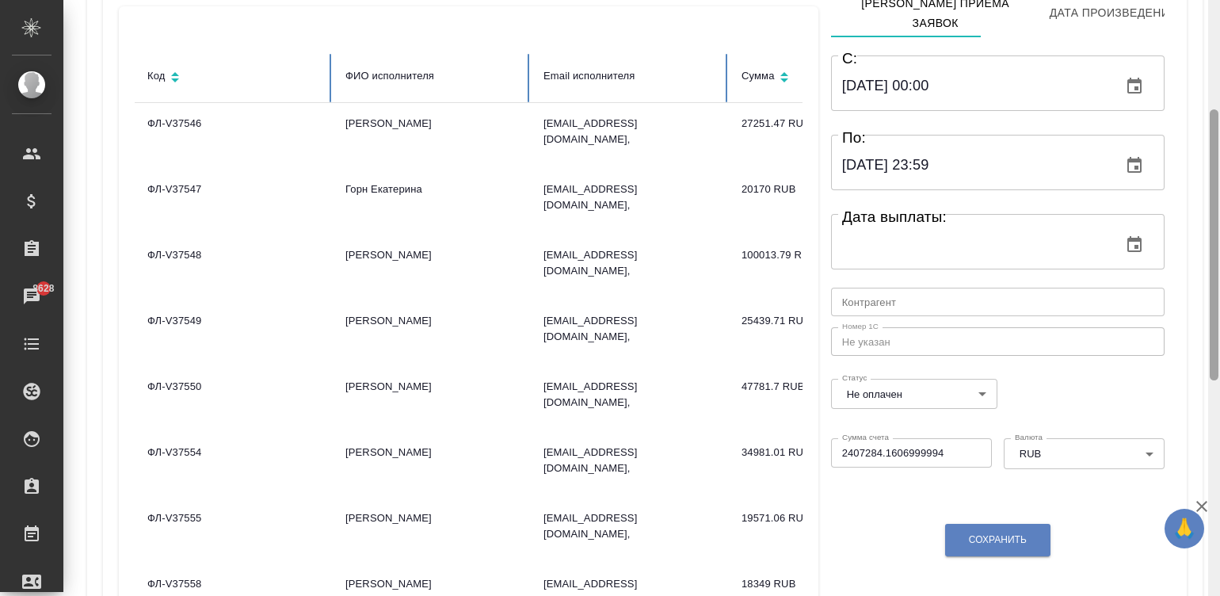
drag, startPoint x: 1216, startPoint y: 456, endPoint x: 1169, endPoint y: 99, distance: 359.7
click at [1169, 99] on div "Спецификации Код: VSC-1194 Платежная система: Рокет ворк (RUB) Сумма: 2407284.1…" at bounding box center [641, 298] width 1157 height 596
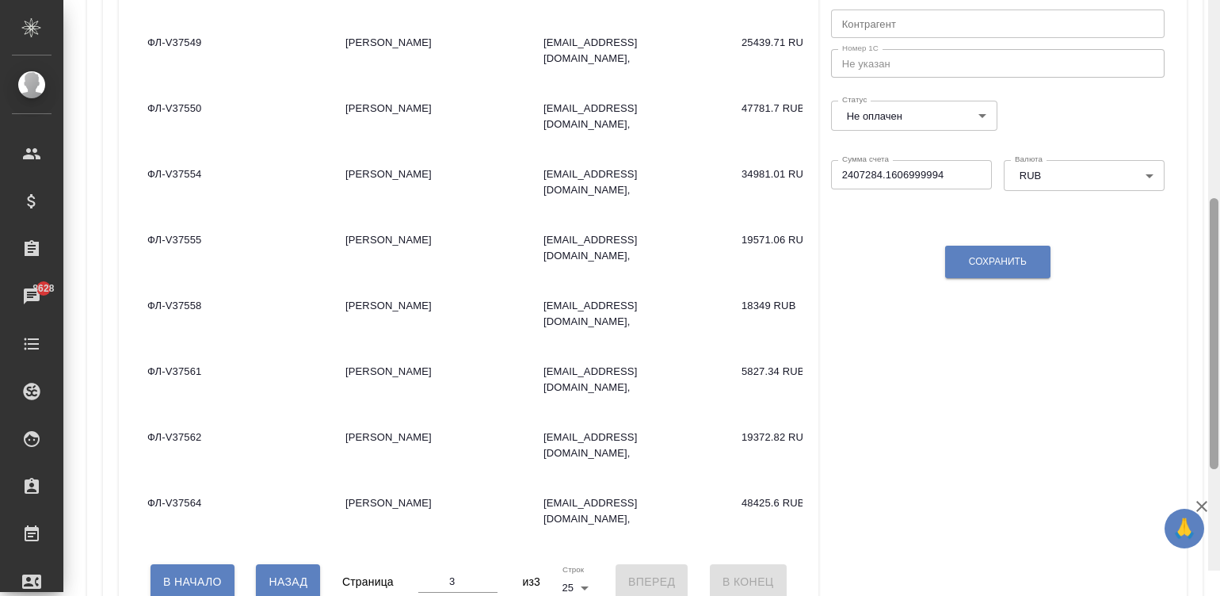
scroll to position [550, 0]
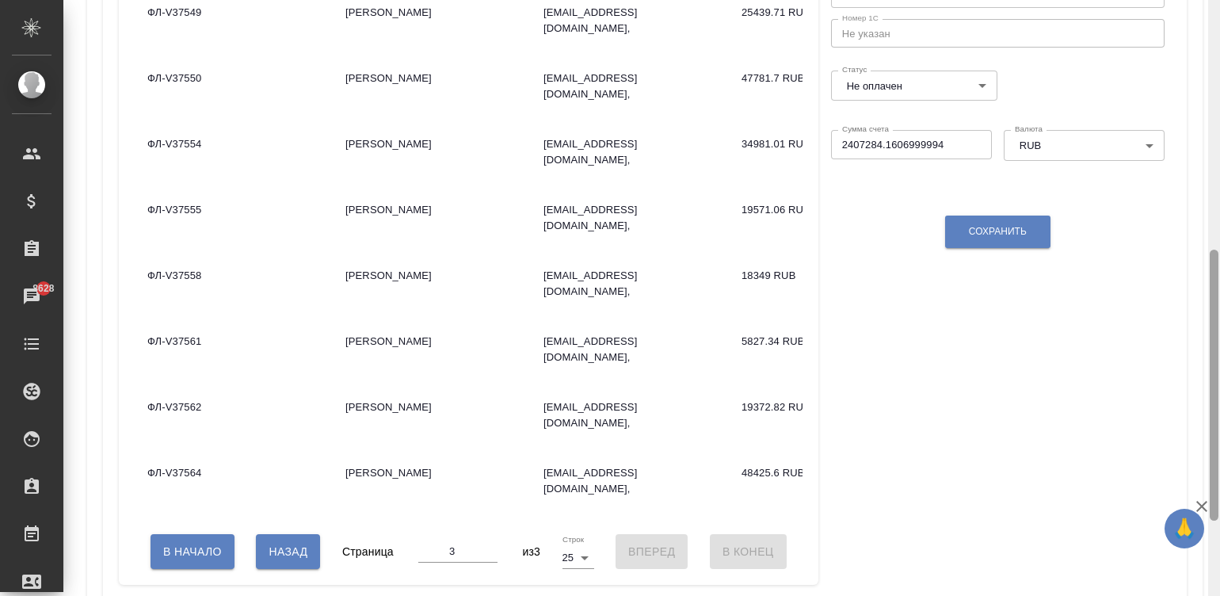
drag, startPoint x: 1212, startPoint y: 158, endPoint x: 1224, endPoint y: 298, distance: 140.8
click at [289, 562] on span "Назад" at bounding box center [288, 552] width 39 height 20
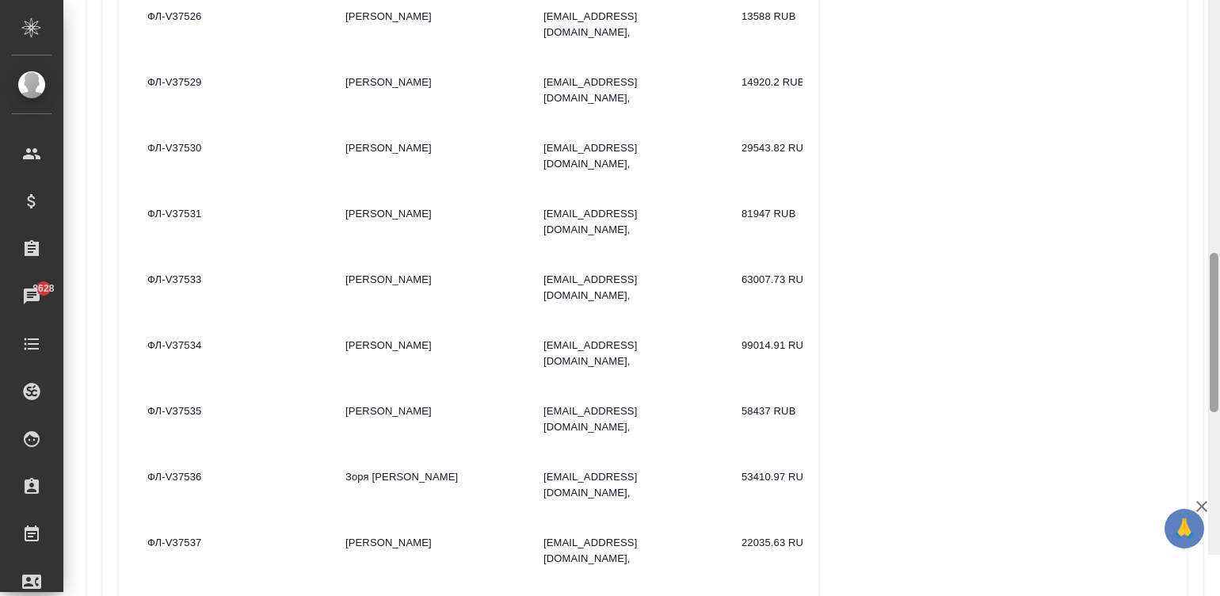
scroll to position [1149, 0]
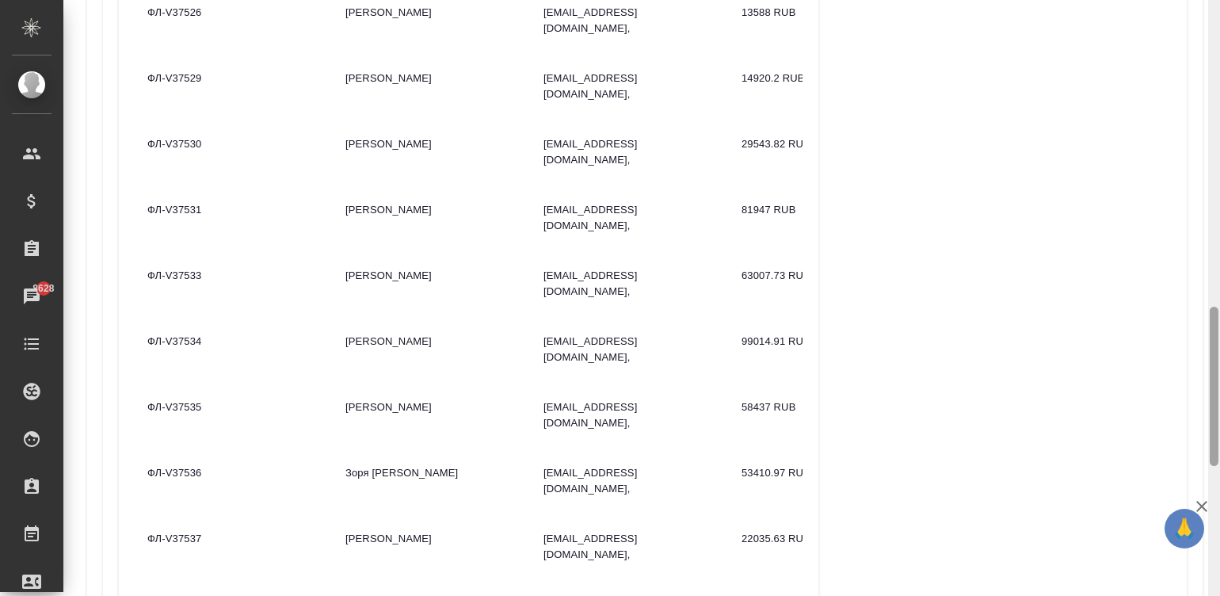
drag, startPoint x: 1216, startPoint y: 366, endPoint x: 1239, endPoint y: 639, distance: 273.6
click at [1220, 595] on html "🙏 .cls-1 fill:#fff; AWATERA Малинина Мария m.malinina Клиенты Спецификации Зака…" at bounding box center [610, 298] width 1220 height 596
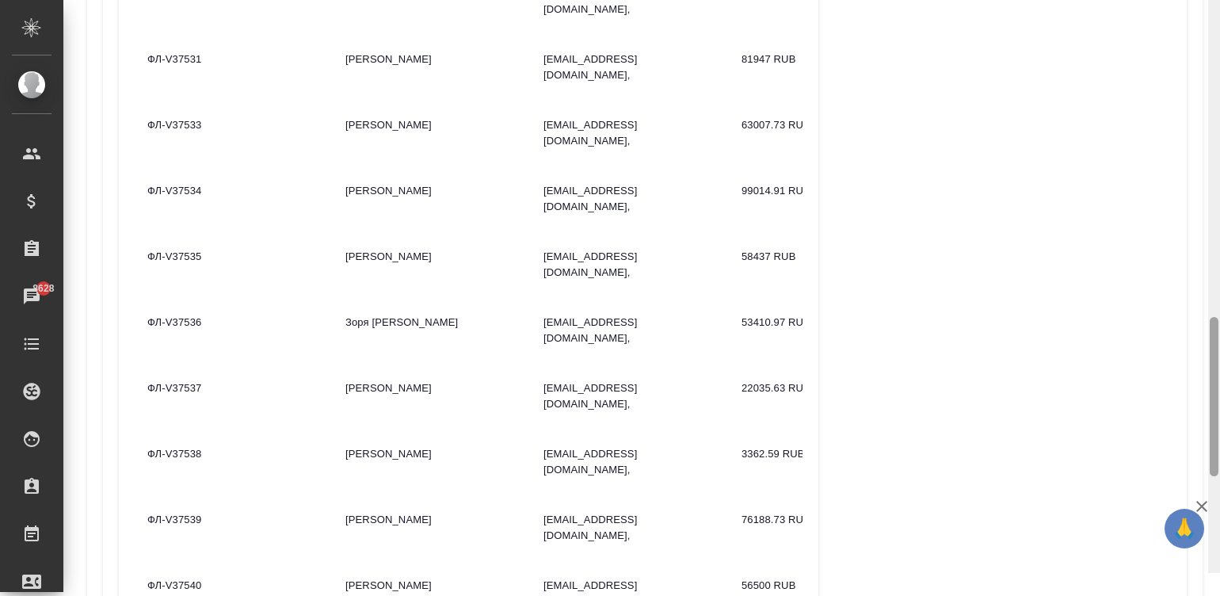
scroll to position [1354, 0]
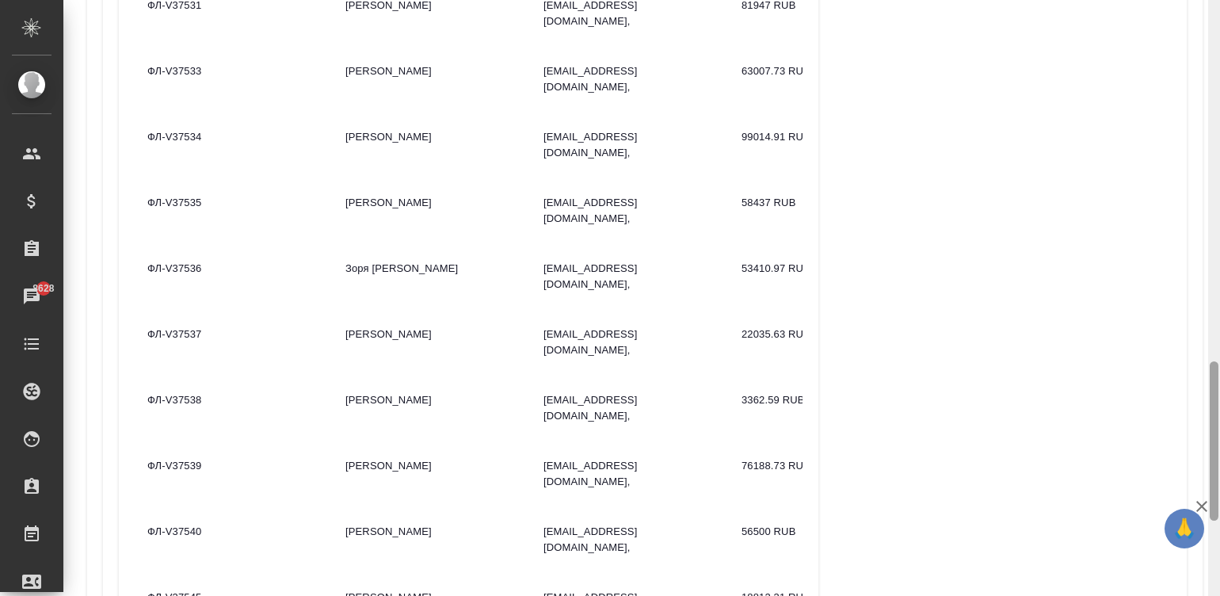
drag, startPoint x: 1214, startPoint y: 399, endPoint x: 1223, endPoint y: 454, distance: 55.4
click at [1220, 454] on html "🙏 .cls-1 fill:#fff; AWATERA Малинина Мария m.malinina Клиенты Спецификации Зака…" at bounding box center [610, 298] width 1220 height 596
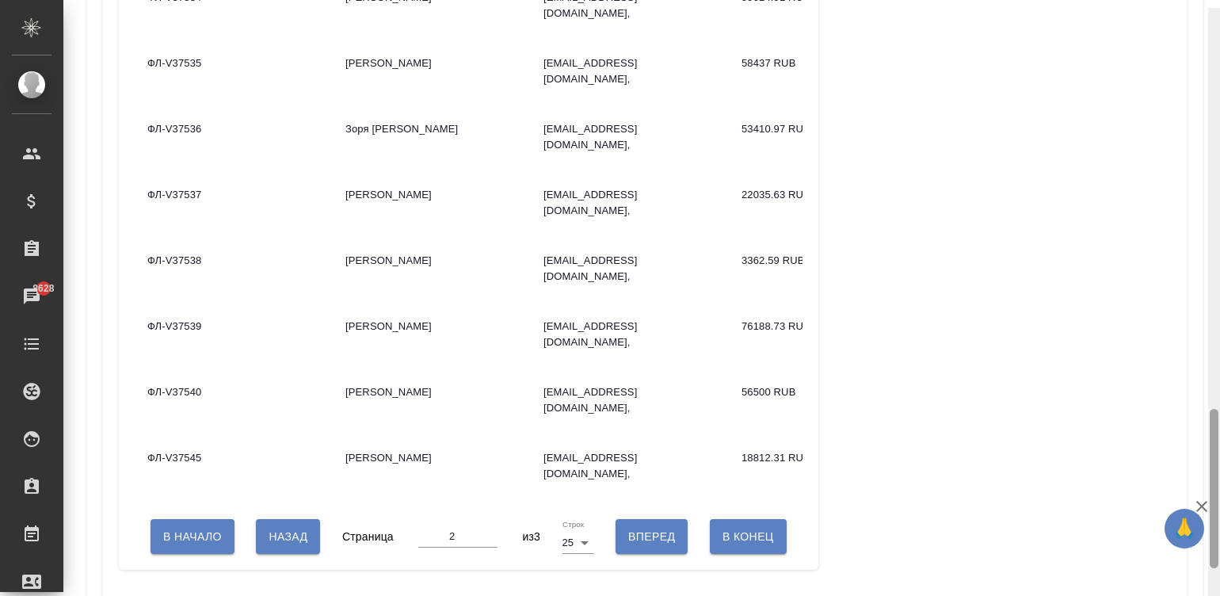
scroll to position [1541, 0]
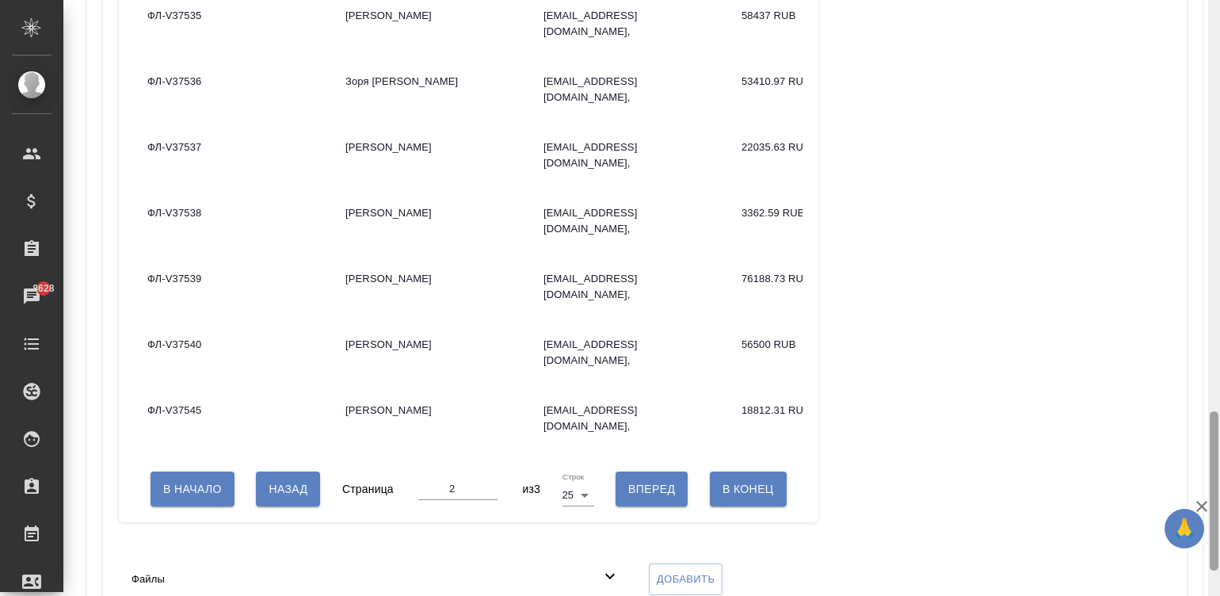
drag, startPoint x: 1212, startPoint y: 414, endPoint x: 1212, endPoint y: 464, distance: 49.9
click at [1212, 464] on div at bounding box center [1214, 490] width 9 height 159
click at [632, 498] on span "Вперед" at bounding box center [651, 489] width 47 height 20
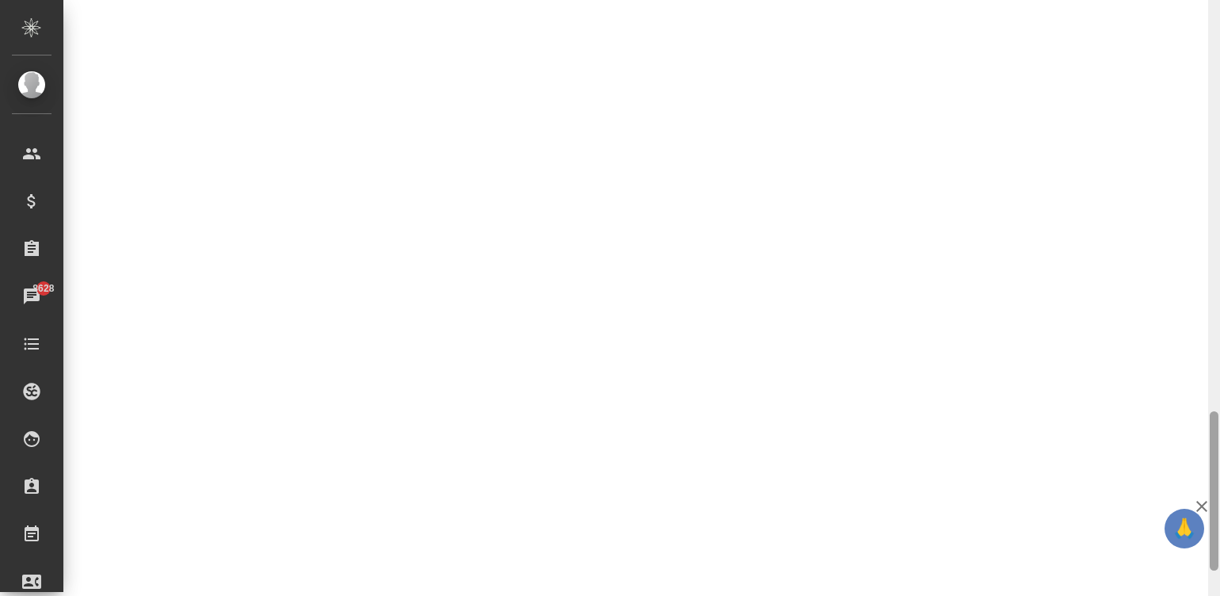
scroll to position [943, 0]
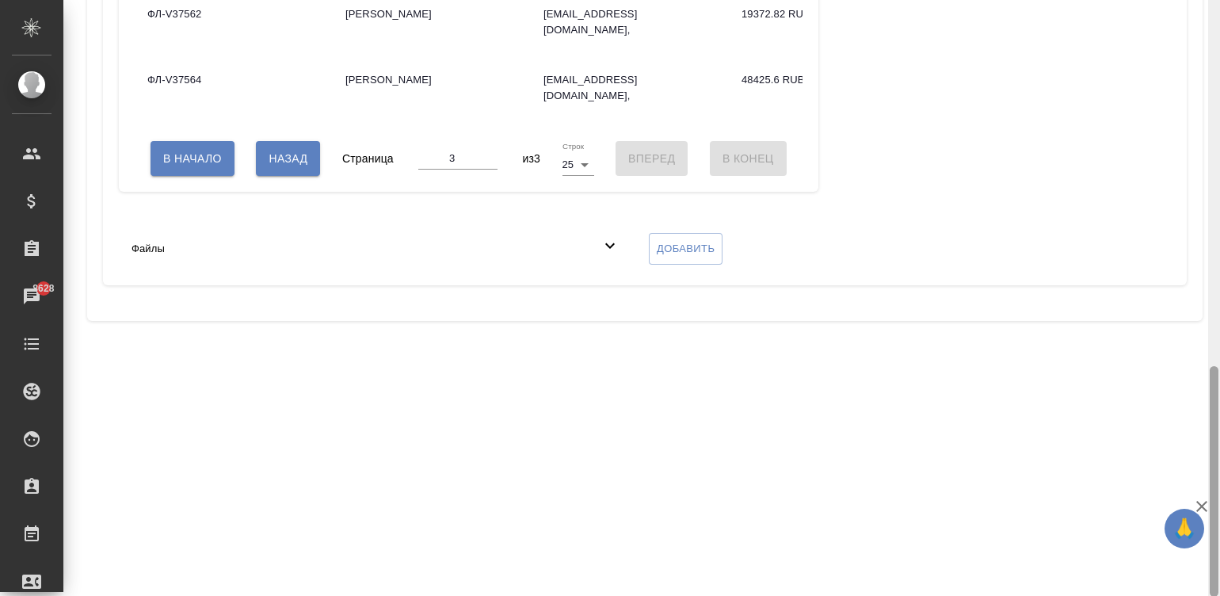
click at [1212, 86] on div at bounding box center [1215, 298] width 12 height 597
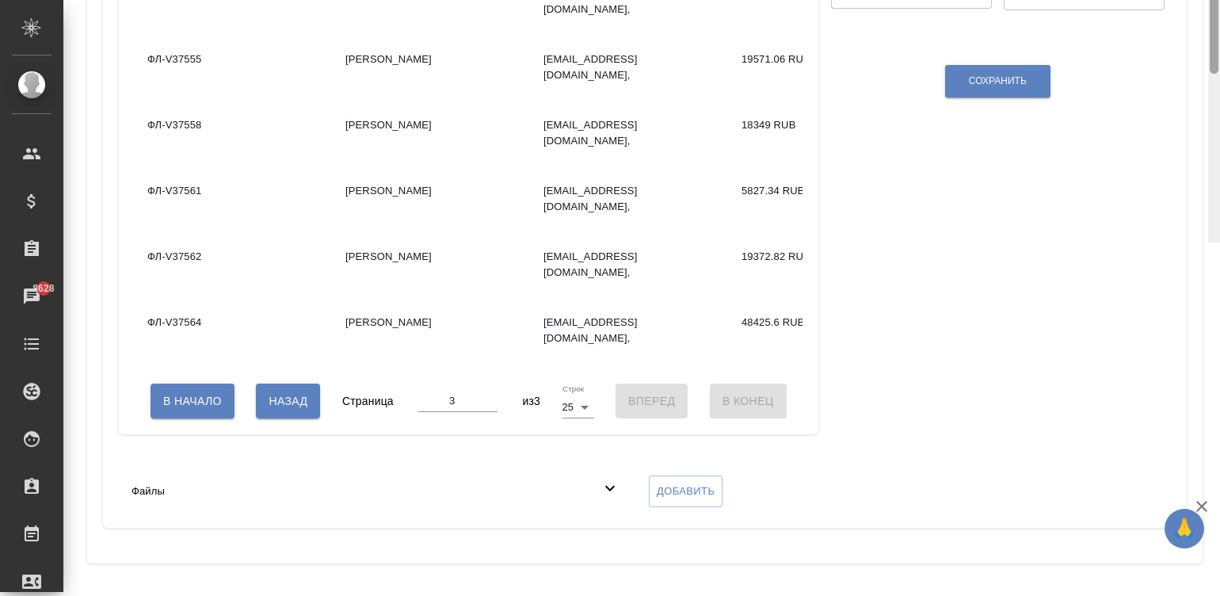
scroll to position [346, 0]
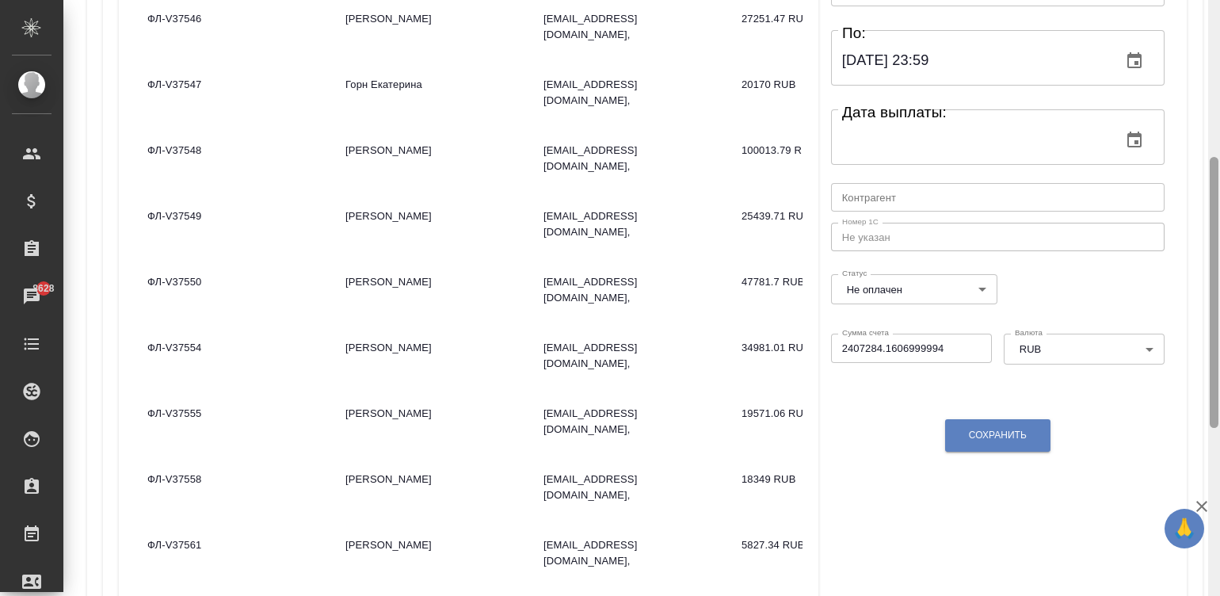
click at [1212, 86] on div at bounding box center [1215, 298] width 12 height 597
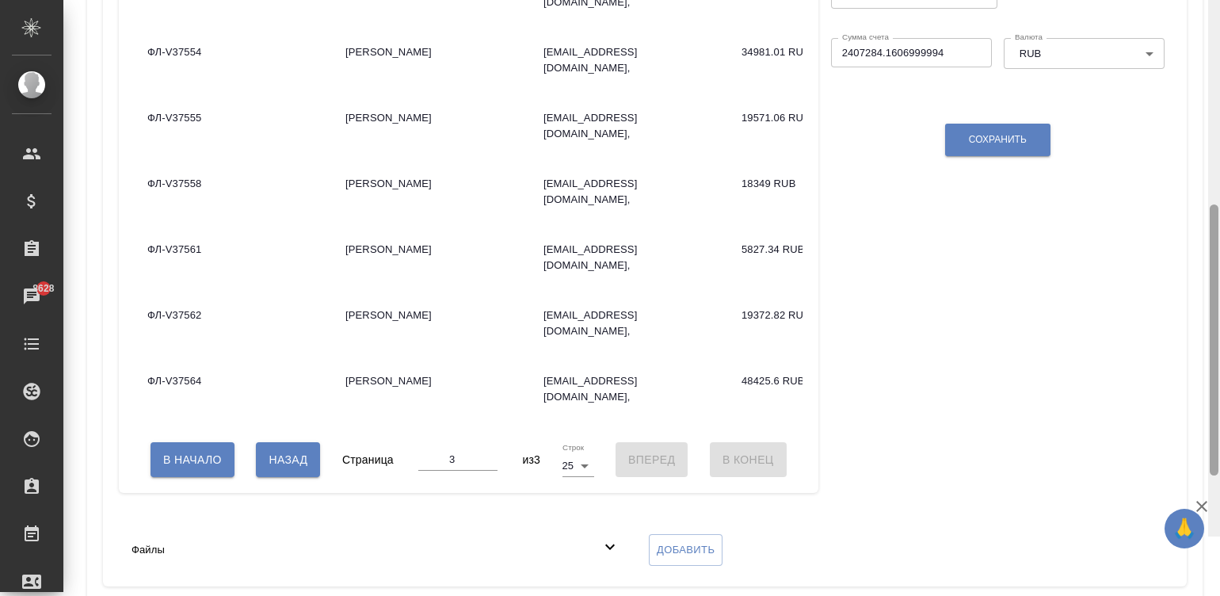
scroll to position [694, 0]
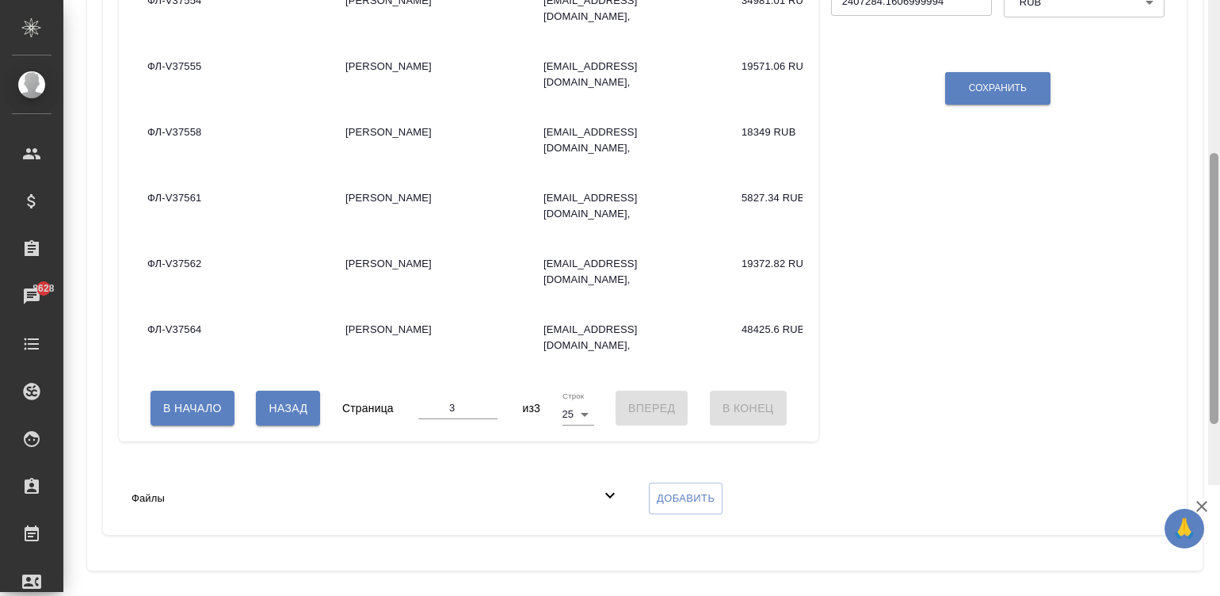
drag, startPoint x: 1218, startPoint y: 333, endPoint x: 1246, endPoint y: 491, distance: 160.9
click at [1220, 491] on html "🙏 .cls-1 fill:#fff; AWATERA Малинина Мария m.malinina Клиенты Спецификации Зака…" at bounding box center [610, 298] width 1220 height 596
click at [273, 406] on button "Назад" at bounding box center [288, 407] width 64 height 35
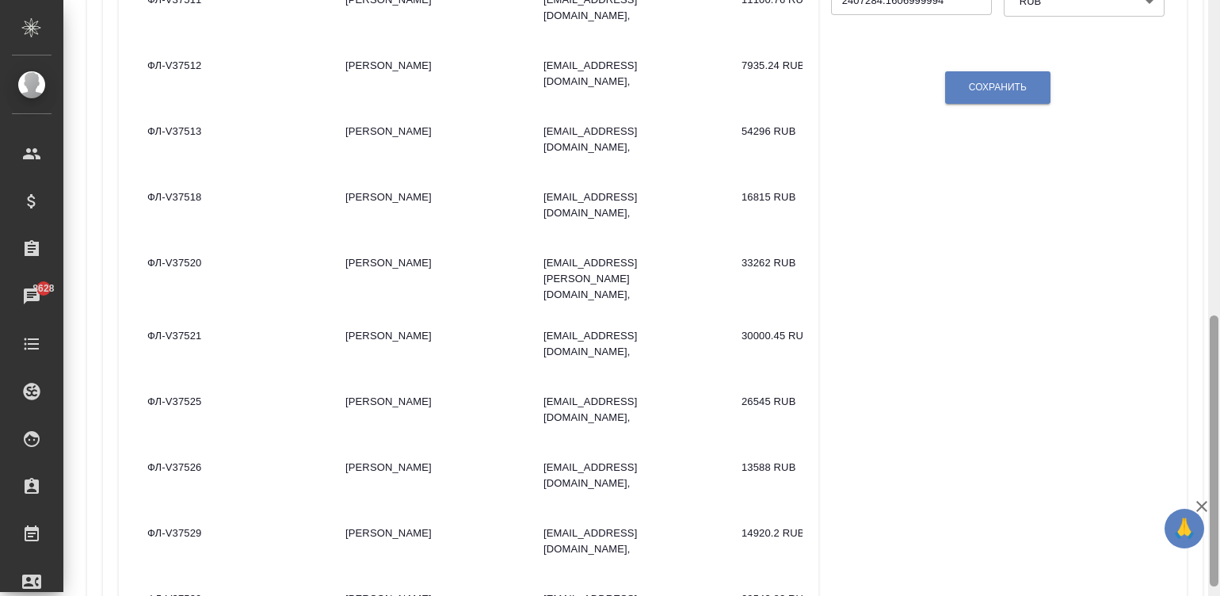
scroll to position [97, 0]
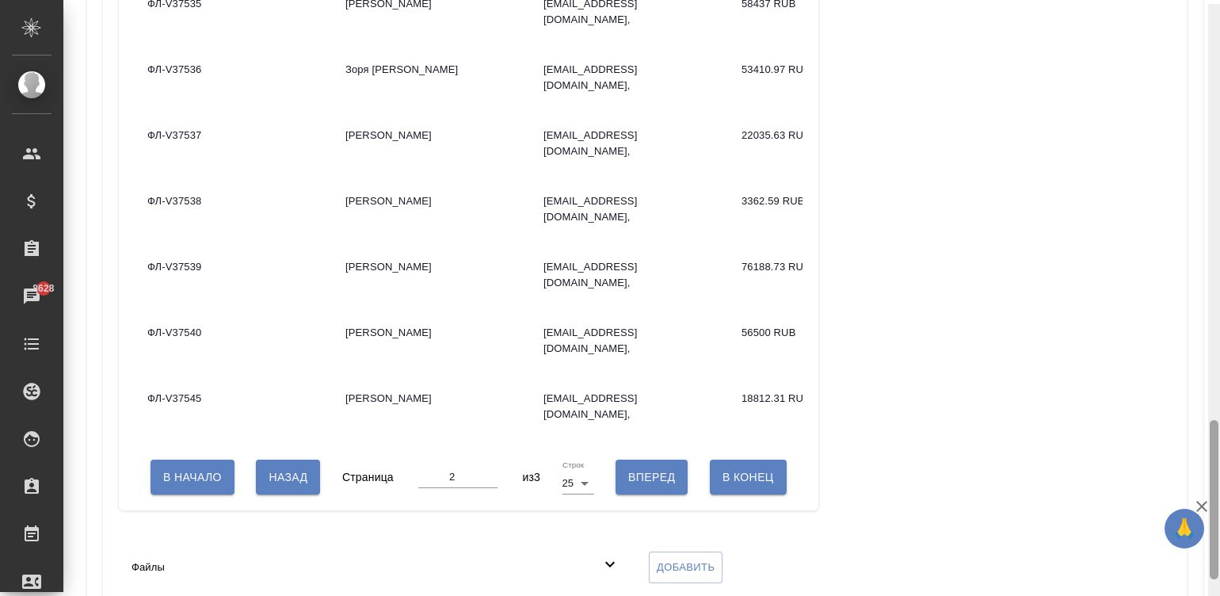
scroll to position [1556, 0]
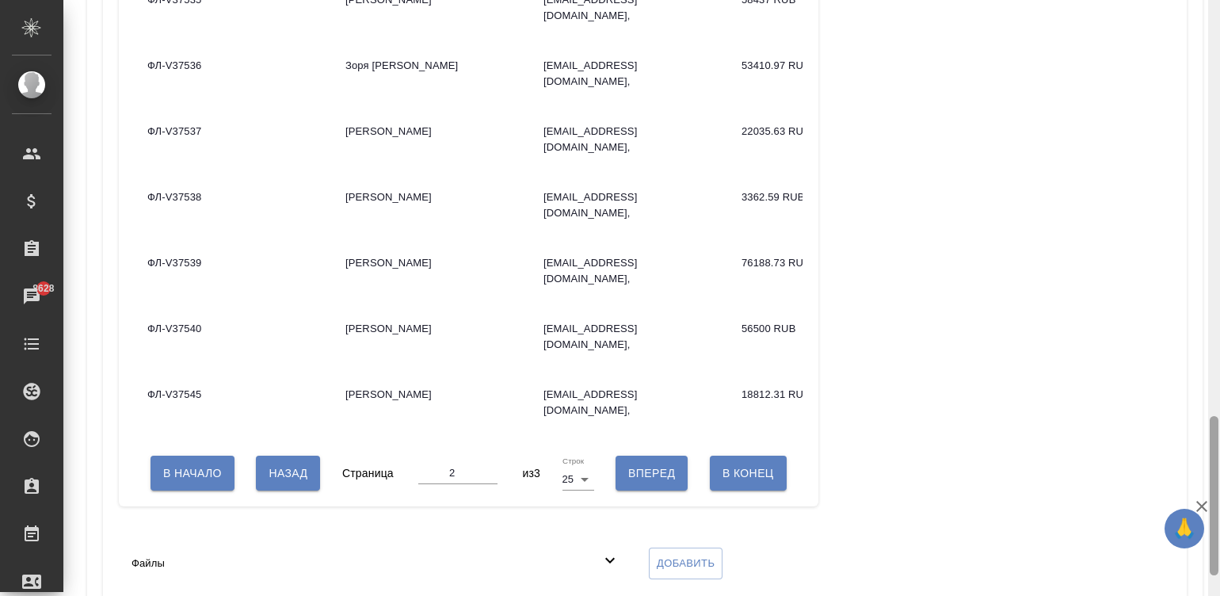
drag, startPoint x: 1215, startPoint y: 69, endPoint x: 1233, endPoint y: 459, distance: 390.3
click at [1220, 459] on html "🙏 .cls-1 fill:#fff; AWATERA Малинина Мария m.malinina Клиенты Спецификации Зака…" at bounding box center [610, 298] width 1220 height 596
click at [288, 475] on span "Назад" at bounding box center [288, 474] width 39 height 20
type input "1"
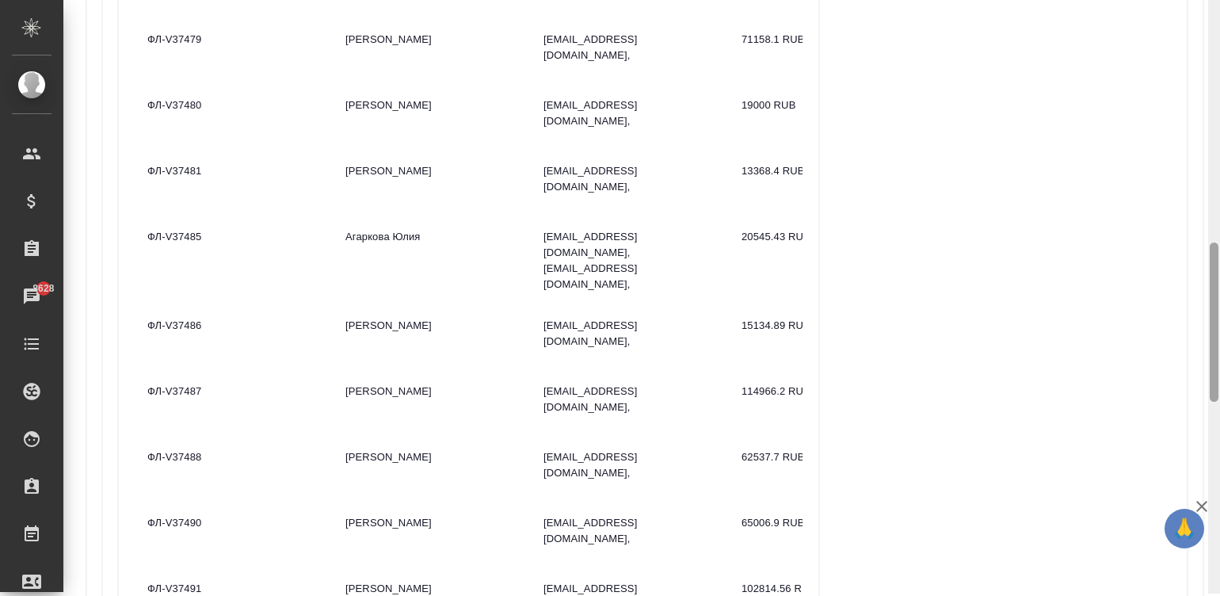
scroll to position [922, 0]
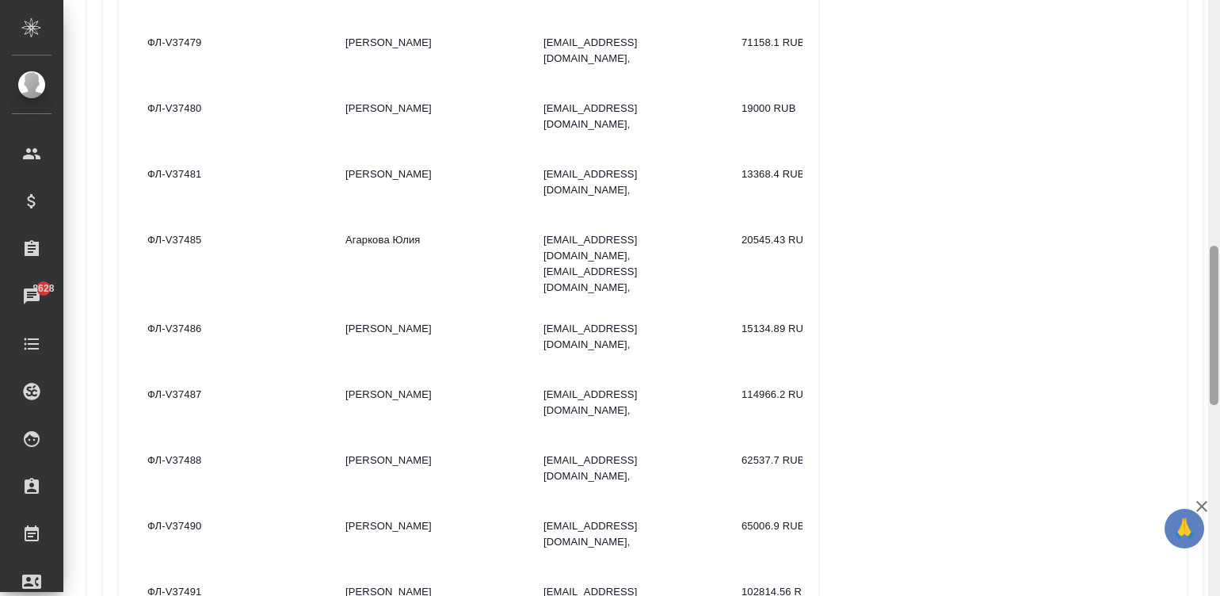
drag, startPoint x: 1216, startPoint y: 463, endPoint x: 1208, endPoint y: 293, distance: 169.8
click at [1208, 293] on div "Спецификации Код: VSC-1194 Платежная система: Рокет ворк (RUB) Сумма: 2407284.1…" at bounding box center [641, 298] width 1157 height 596
